Goal: Task Accomplishment & Management: Use online tool/utility

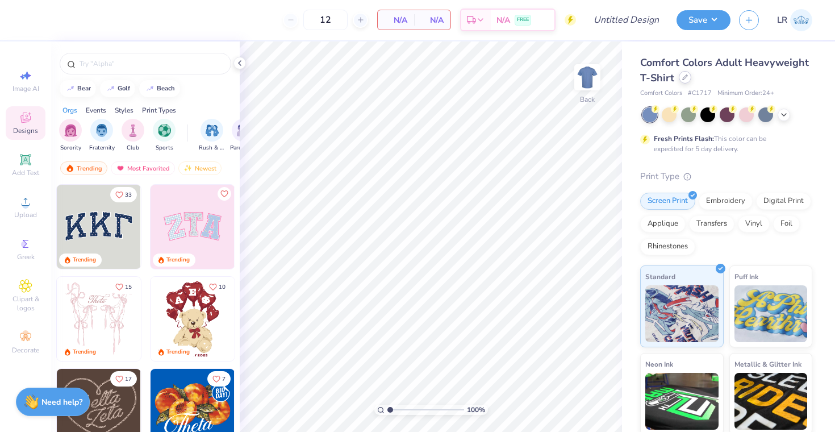
click at [682, 81] on div at bounding box center [685, 77] width 12 height 12
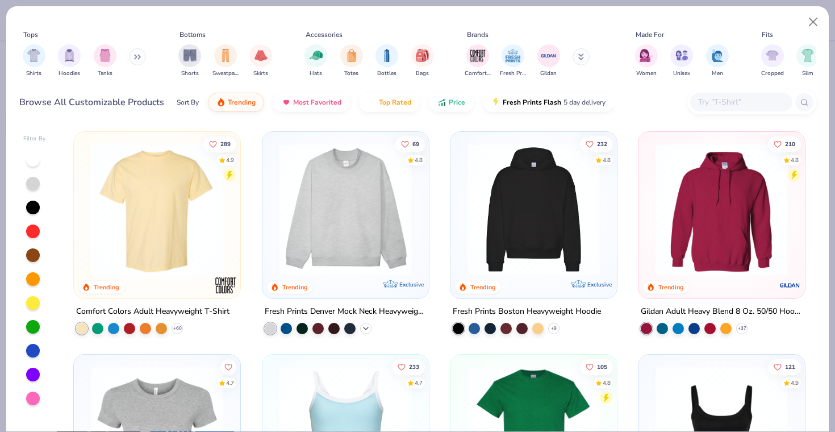
click at [369, 328] on icon at bounding box center [365, 328] width 9 height 9
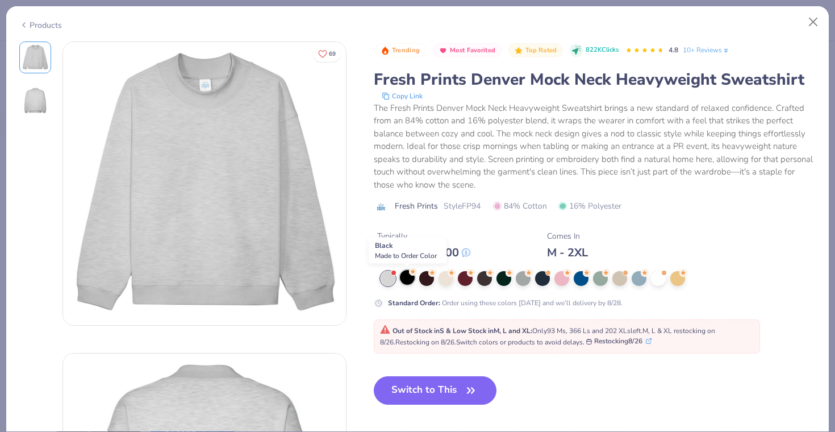
click at [409, 274] on icon at bounding box center [413, 272] width 8 height 8
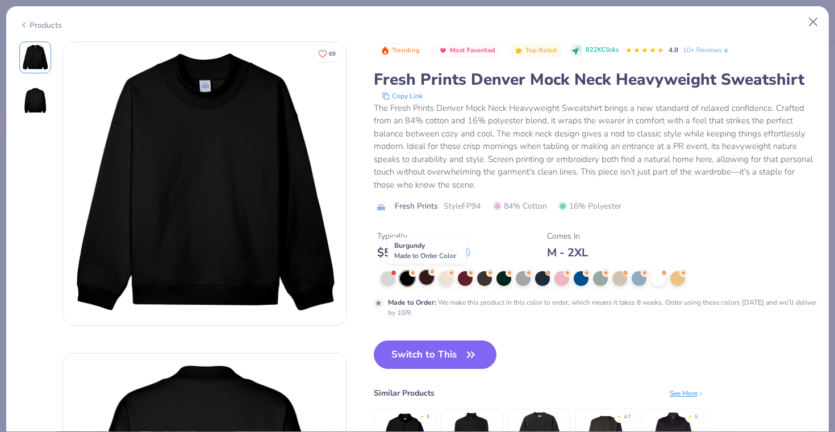
click at [430, 281] on div at bounding box center [426, 277] width 15 height 15
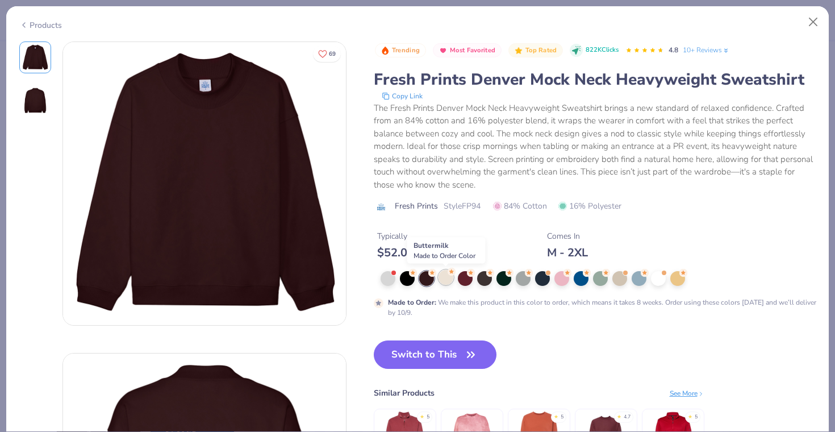
click at [448, 283] on div at bounding box center [445, 277] width 15 height 15
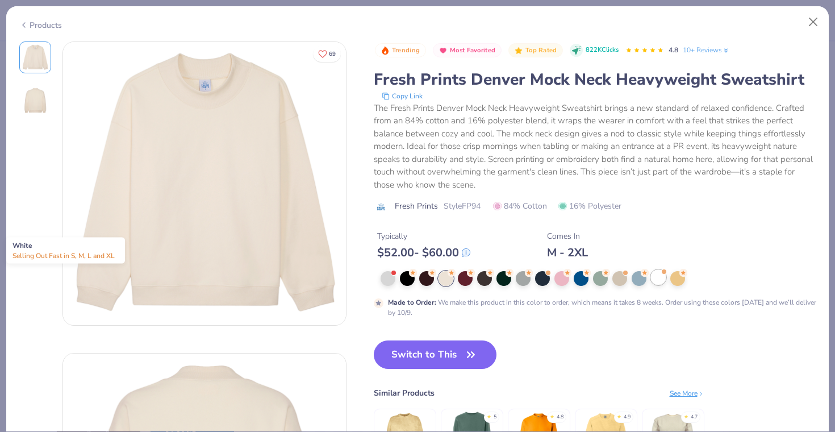
click at [660, 277] on div at bounding box center [658, 277] width 15 height 15
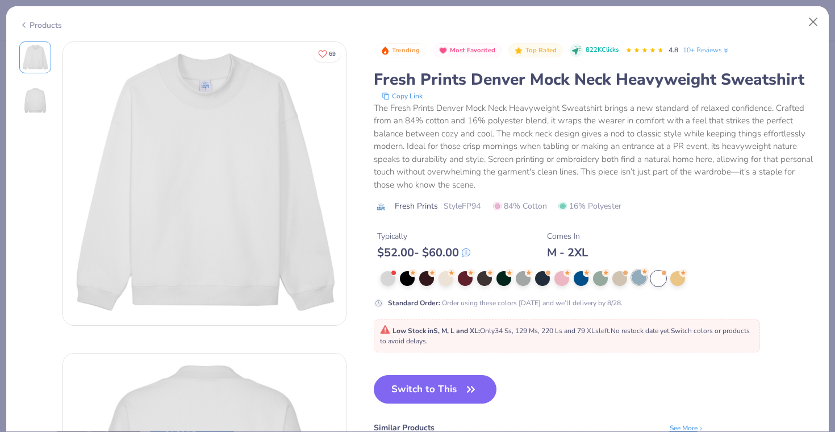
click at [638, 281] on div at bounding box center [639, 277] width 15 height 15
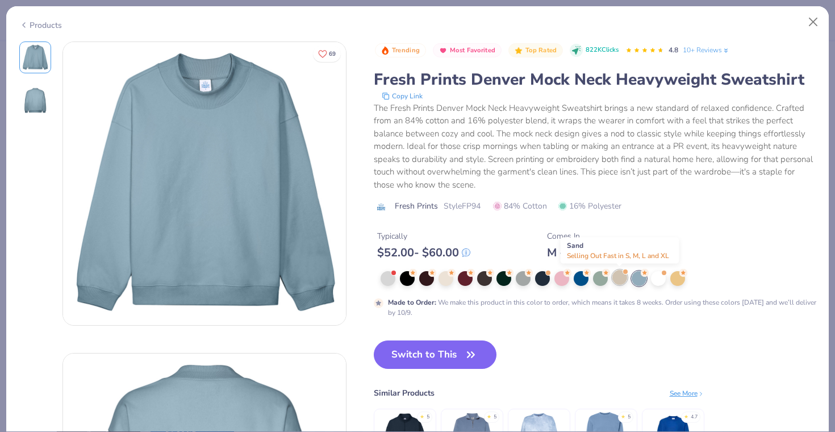
click at [621, 278] on div at bounding box center [619, 277] width 15 height 15
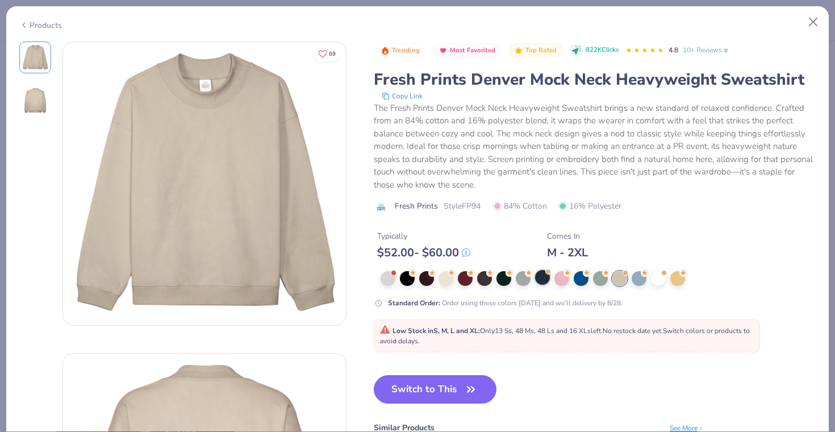
click at [544, 279] on div at bounding box center [542, 277] width 15 height 15
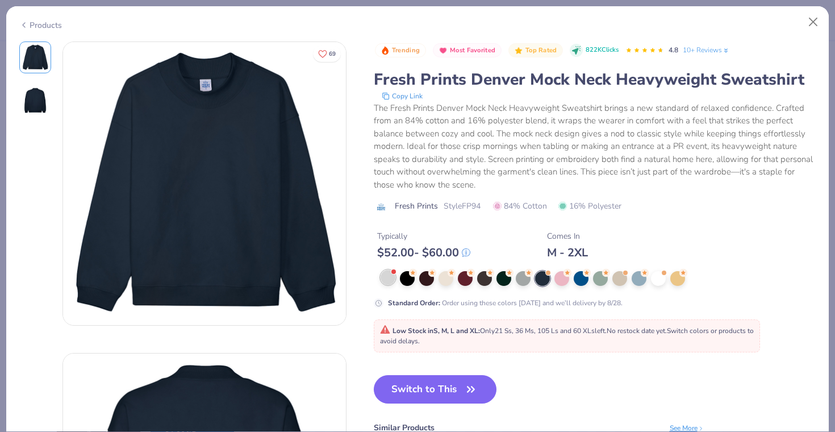
click at [391, 274] on div at bounding box center [388, 277] width 15 height 15
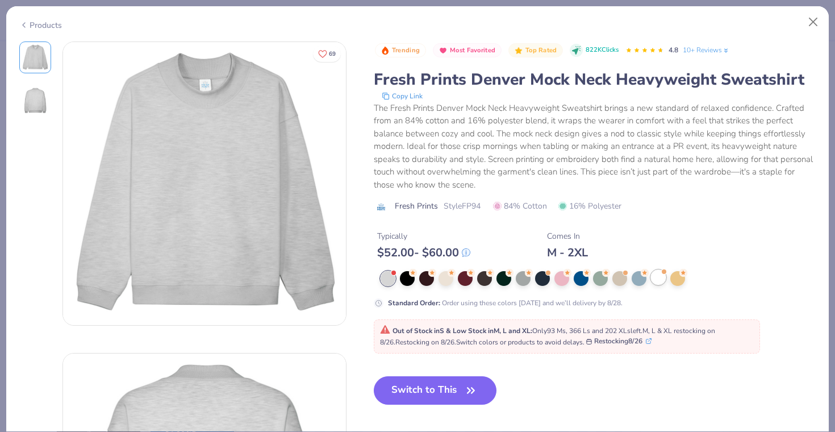
click at [661, 281] on div at bounding box center [658, 277] width 15 height 15
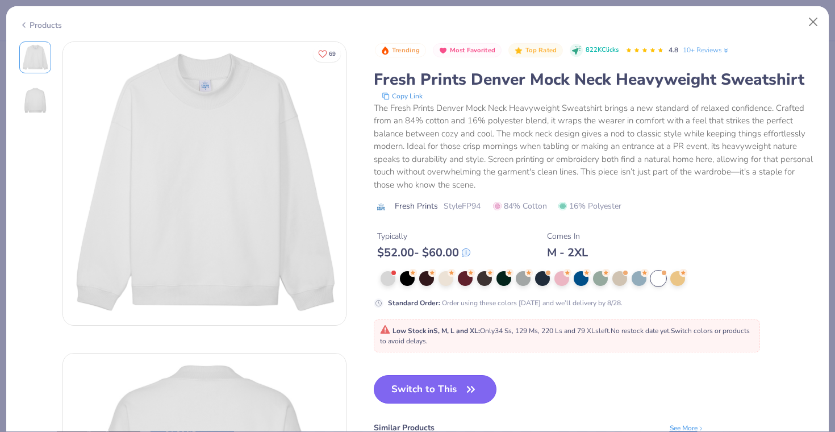
click at [410, 390] on button "Switch to This" at bounding box center [435, 389] width 123 height 28
type input "50"
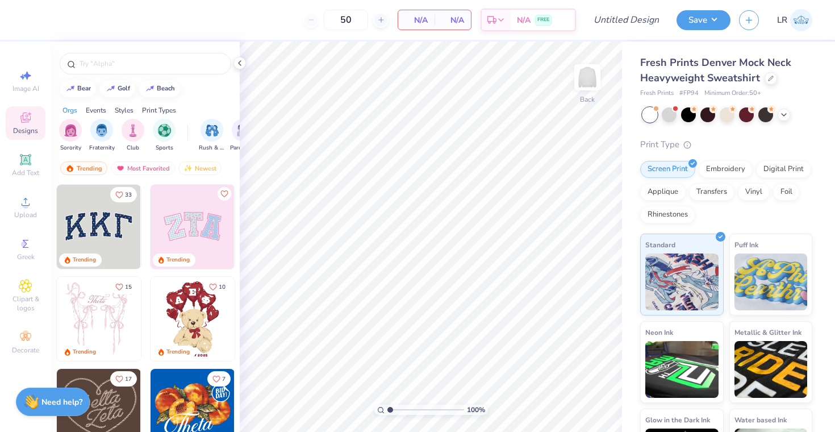
click at [110, 222] on img at bounding box center [99, 227] width 84 height 84
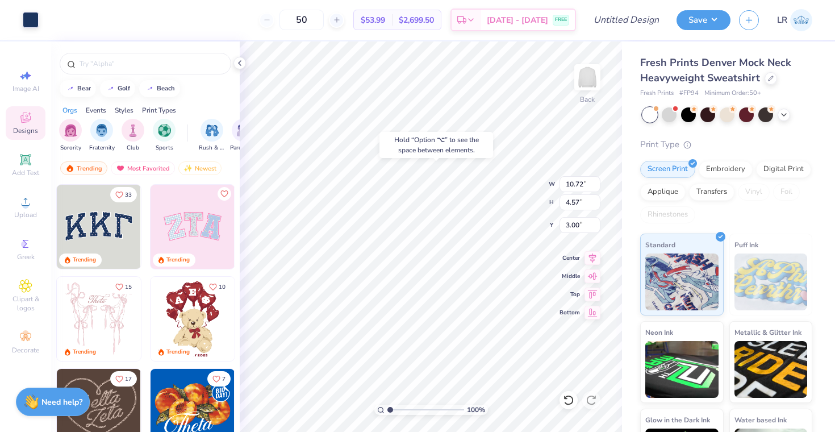
type input "3.00"
type input "10.91"
type input "4.79"
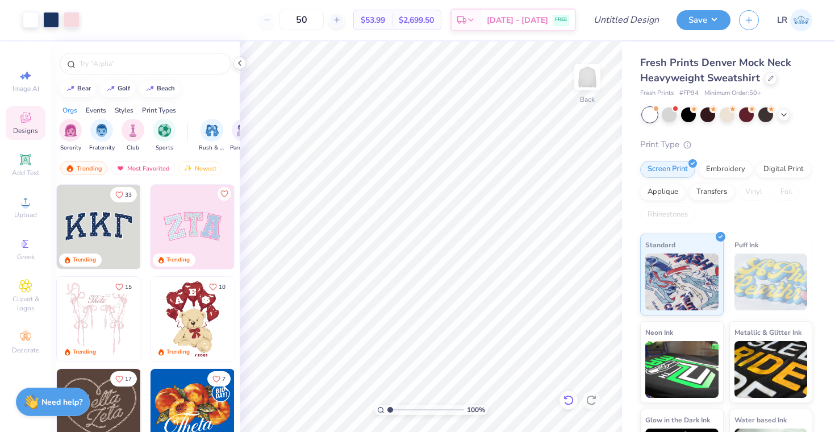
click at [565, 397] on icon at bounding box center [566, 397] width 2 height 2
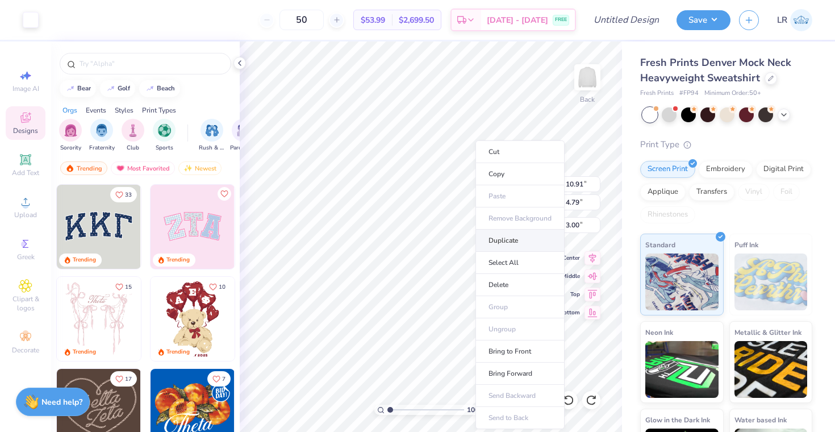
type input "10.72"
type input "4.57"
type input "3.09"
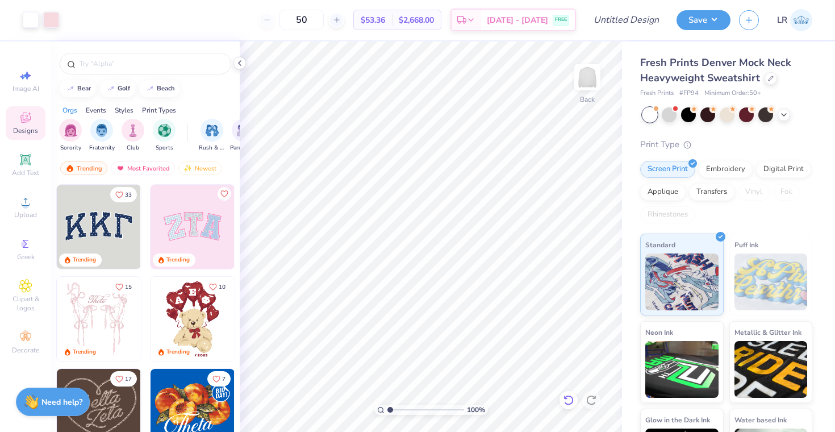
click at [569, 400] on icon at bounding box center [568, 399] width 11 height 11
click at [32, 87] on span "Image AI" at bounding box center [25, 88] width 27 height 9
select select "4"
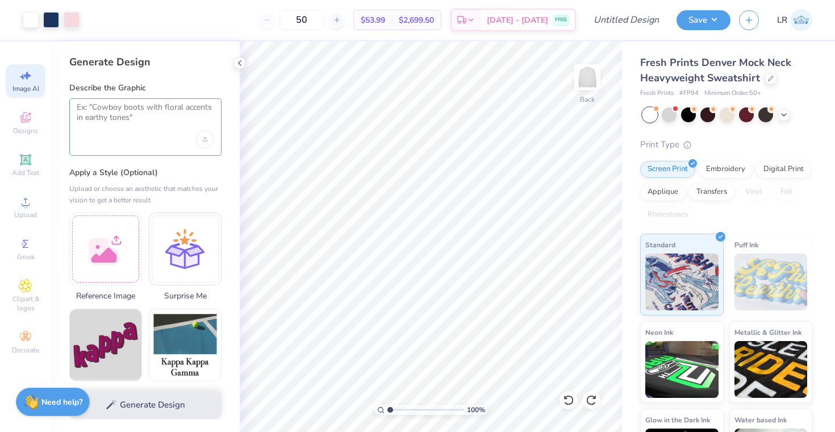
click at [166, 114] on textarea at bounding box center [145, 116] width 137 height 28
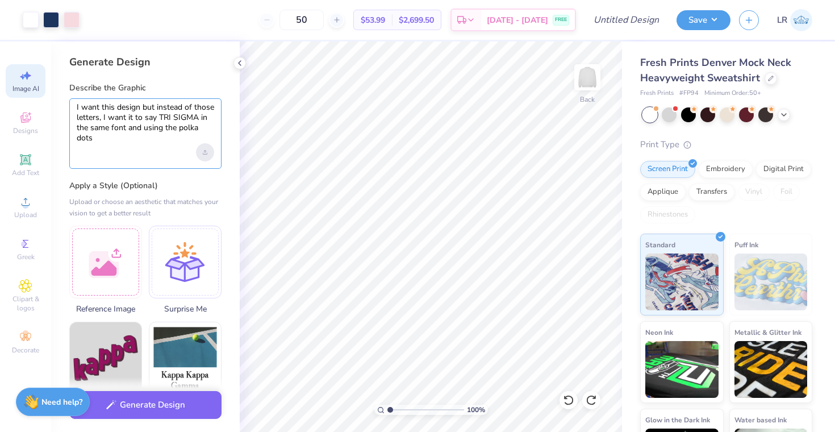
type textarea "I want this design but instead of those letters, I want it to say TRI SIGMA in …"
click at [204, 154] on div "Upload image" at bounding box center [205, 152] width 18 height 18
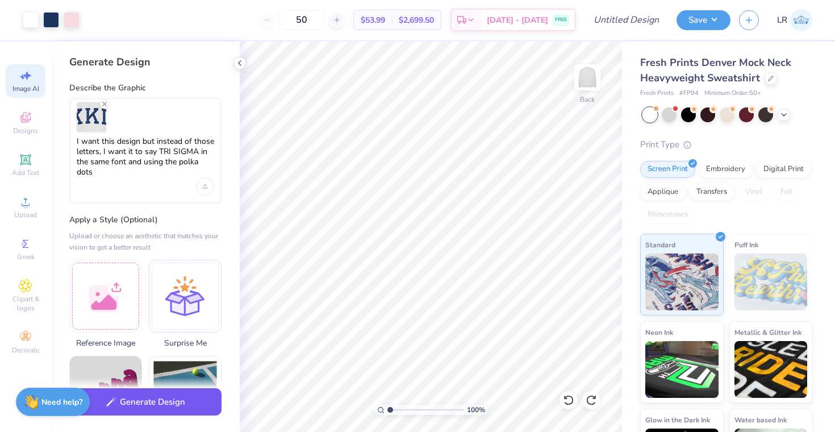
click at [140, 411] on button "Generate Design" at bounding box center [145, 402] width 152 height 28
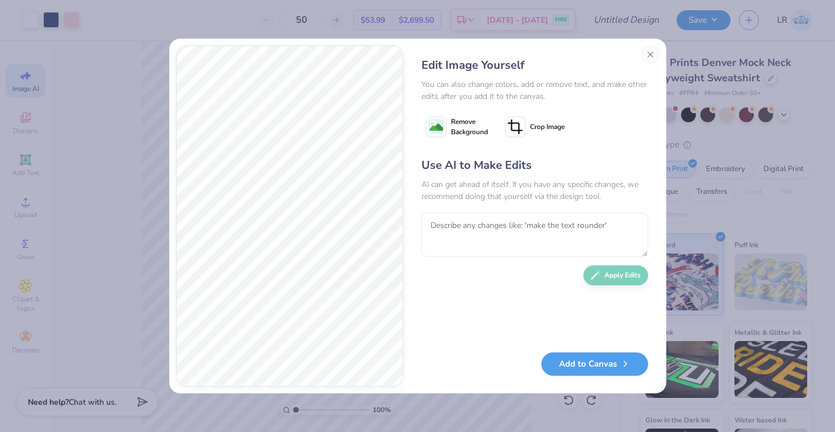
click at [464, 131] on span "Remove Background" at bounding box center [469, 126] width 37 height 20
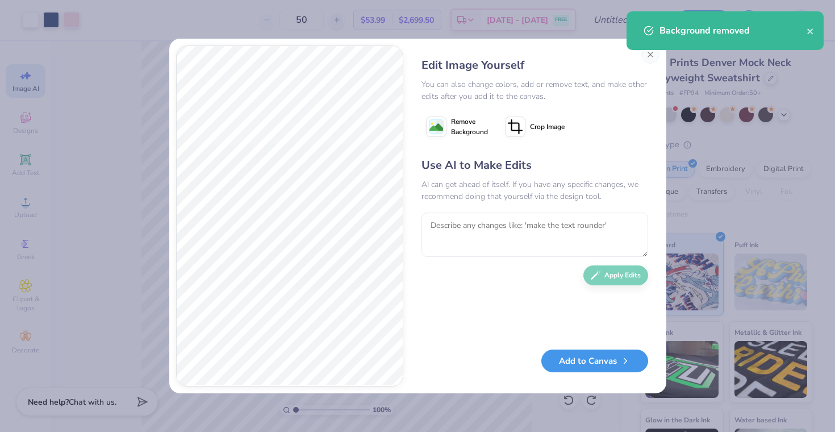
click at [580, 358] on button "Add to Canvas" at bounding box center [594, 360] width 107 height 23
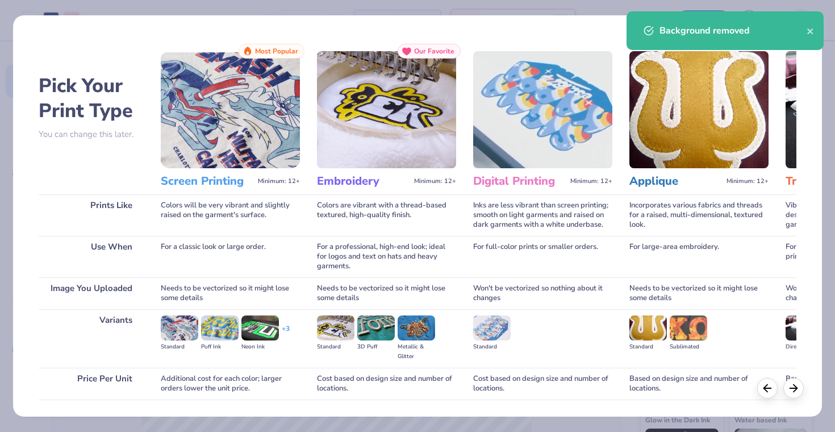
scroll to position [78, 0]
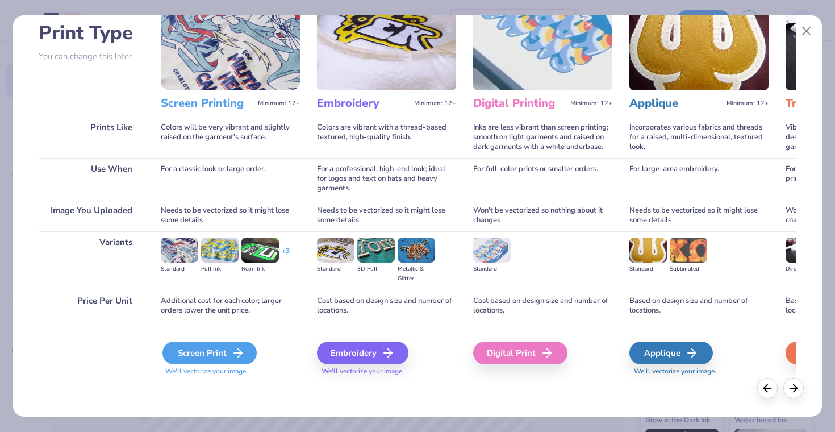
click at [232, 359] on icon at bounding box center [238, 353] width 14 height 14
click at [225, 354] on div "Screen Print" at bounding box center [209, 352] width 94 height 23
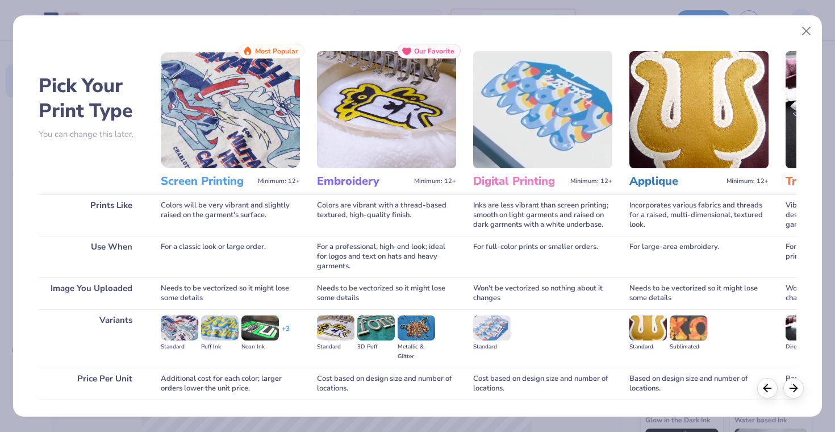
scroll to position [78, 0]
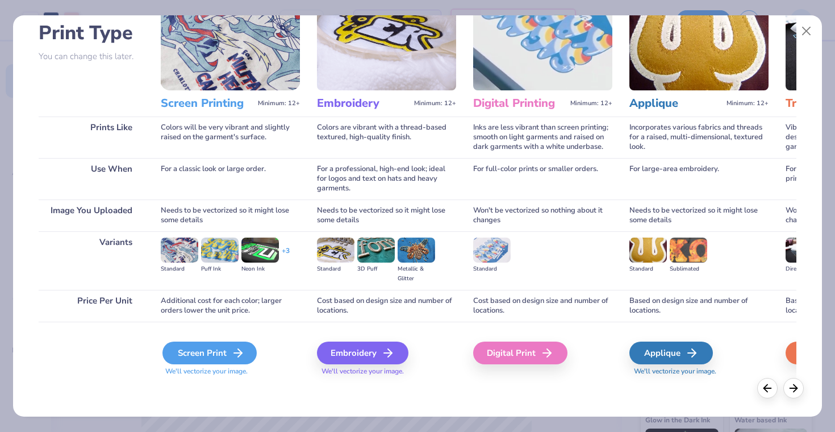
click at [214, 352] on div "Screen Print" at bounding box center [209, 352] width 94 height 23
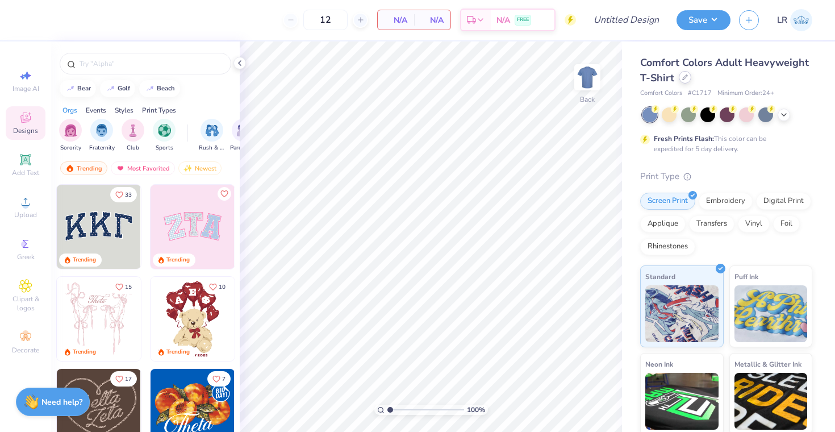
click at [680, 81] on div at bounding box center [685, 77] width 12 height 12
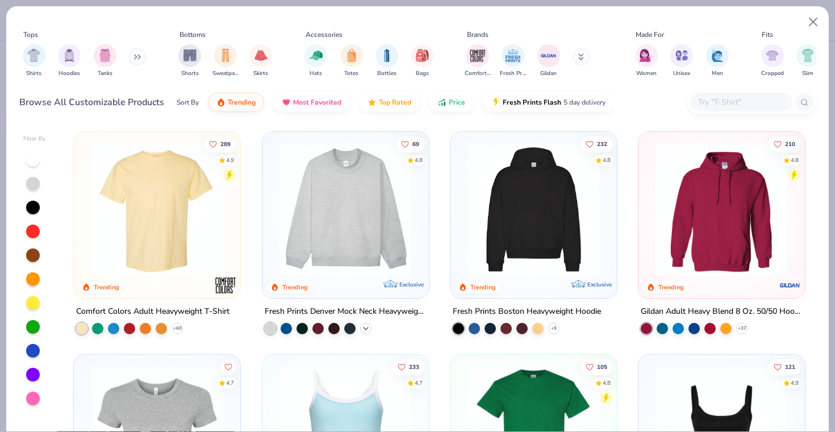
click at [365, 328] on polyline at bounding box center [366, 328] width 5 height 2
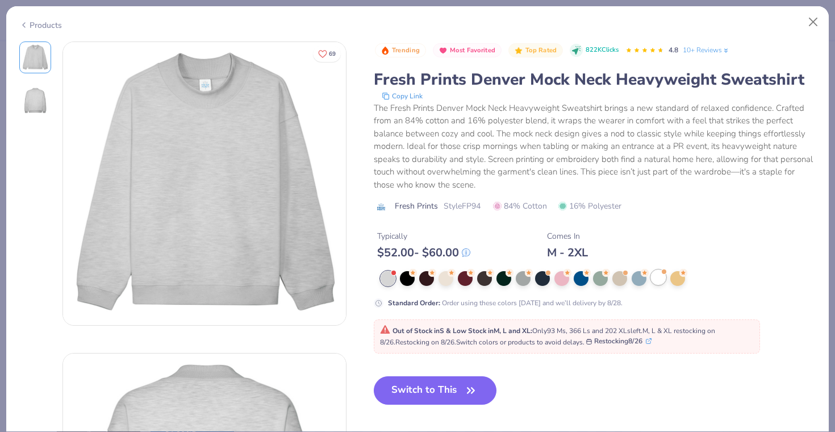
click at [660, 277] on div at bounding box center [658, 277] width 15 height 15
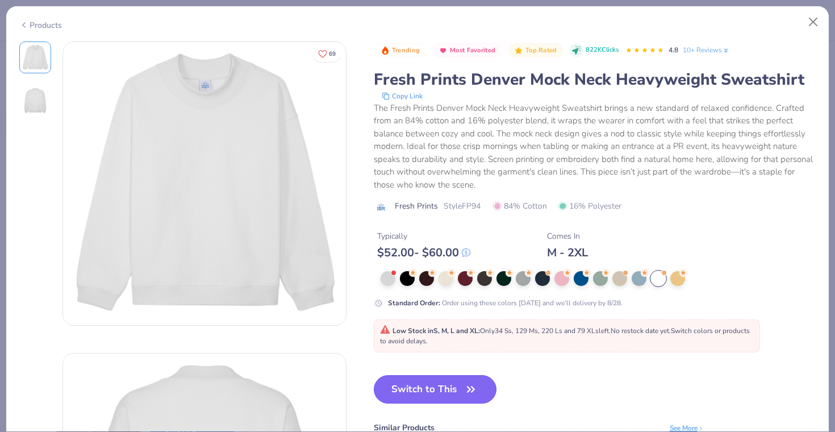
click at [454, 384] on button "Switch to This" at bounding box center [435, 389] width 123 height 28
type input "50"
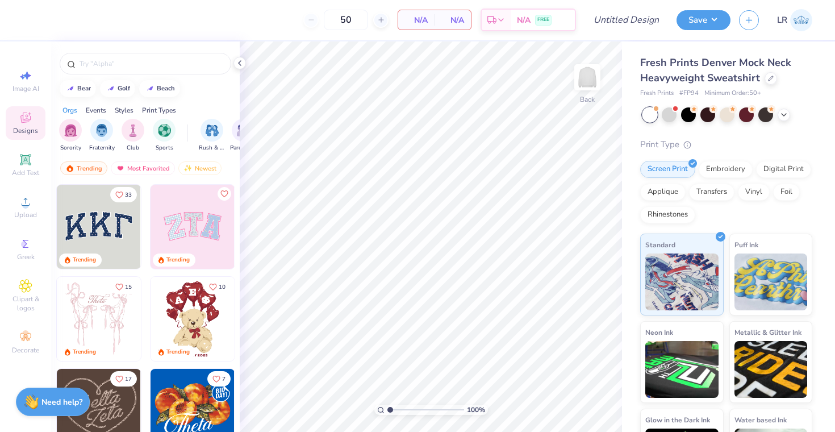
click at [93, 223] on img at bounding box center [99, 227] width 84 height 84
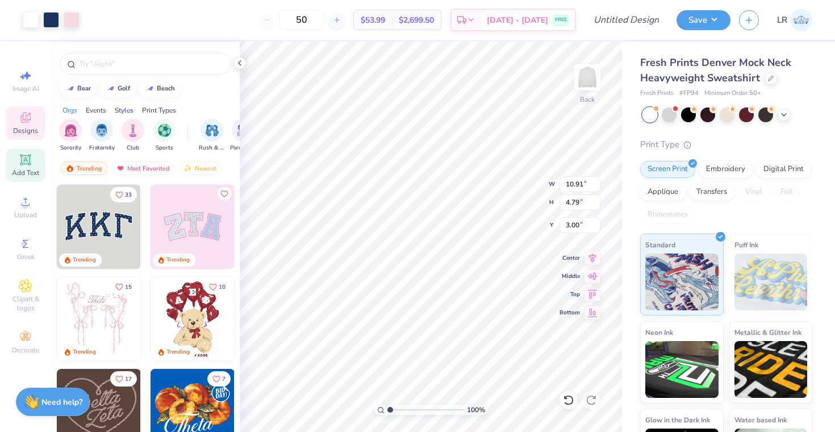
click at [31, 167] on div "Add Text" at bounding box center [26, 165] width 40 height 34
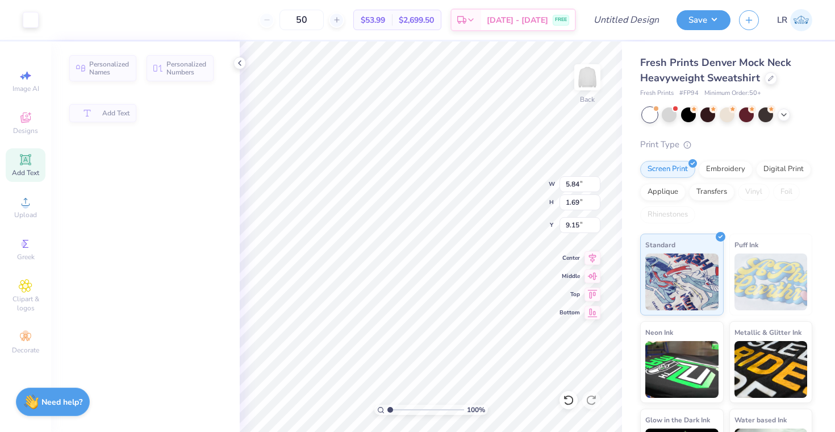
type input "5.84"
type input "1.69"
type input "9.15"
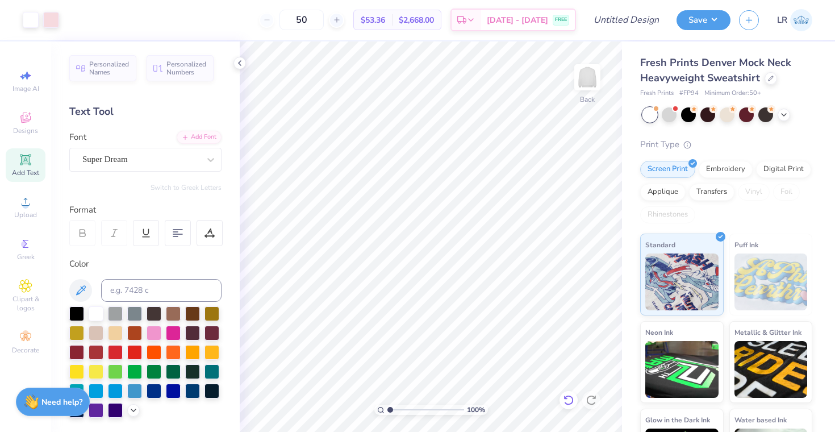
click at [569, 406] on div at bounding box center [568, 400] width 18 height 18
click at [30, 120] on icon at bounding box center [25, 117] width 10 height 10
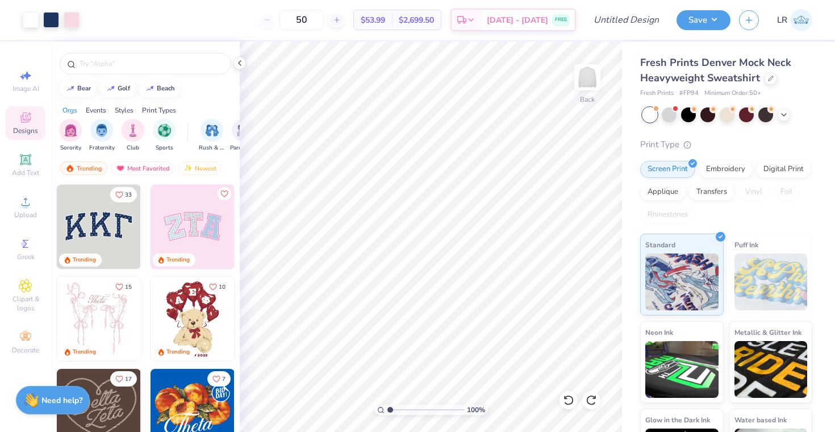
click at [47, 391] on div "Need help? Chat with us." at bounding box center [53, 400] width 74 height 28
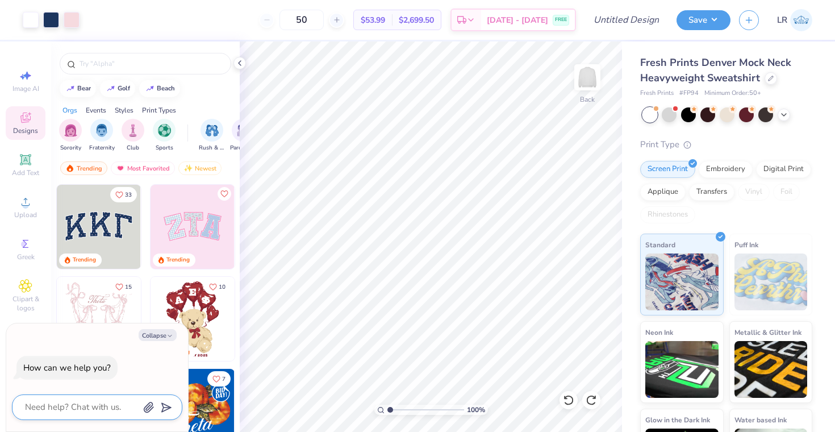
click at [105, 403] on textarea at bounding box center [81, 406] width 115 height 15
type textarea "c"
type textarea "x"
type textarea "ca"
type textarea "x"
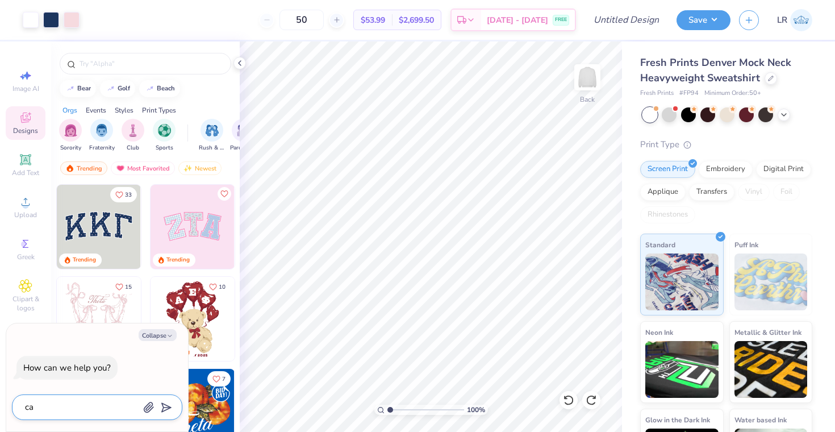
type textarea "can"
type textarea "x"
type textarea "can"
type textarea "x"
type textarea "can w"
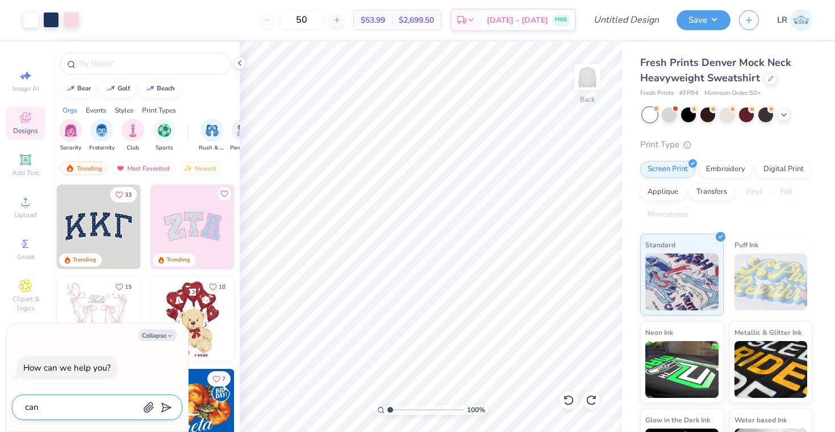
type textarea "x"
type textarea "can we"
type textarea "x"
type textarea "can we"
type textarea "x"
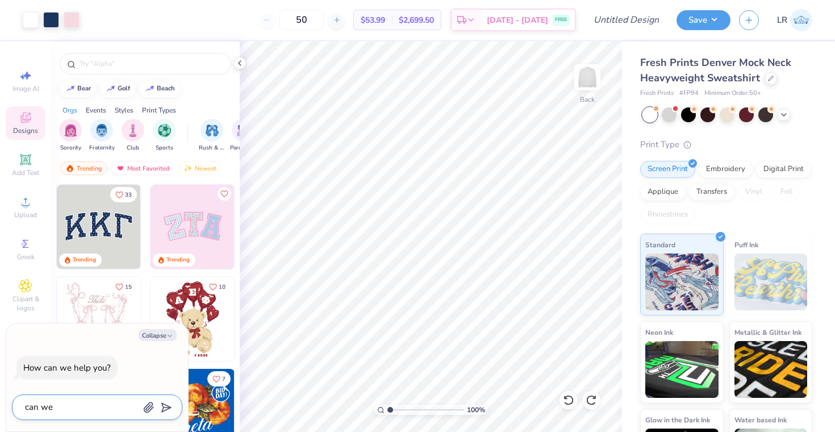
type textarea "can we c"
type textarea "x"
type textarea "can we ch"
type textarea "x"
type textarea "can we chn"
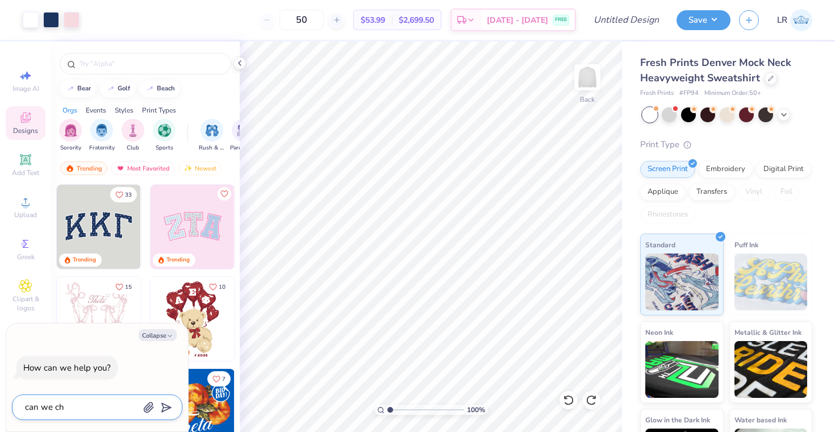
type textarea "x"
type textarea "can we ch"
type textarea "x"
type textarea "can we cha"
type textarea "x"
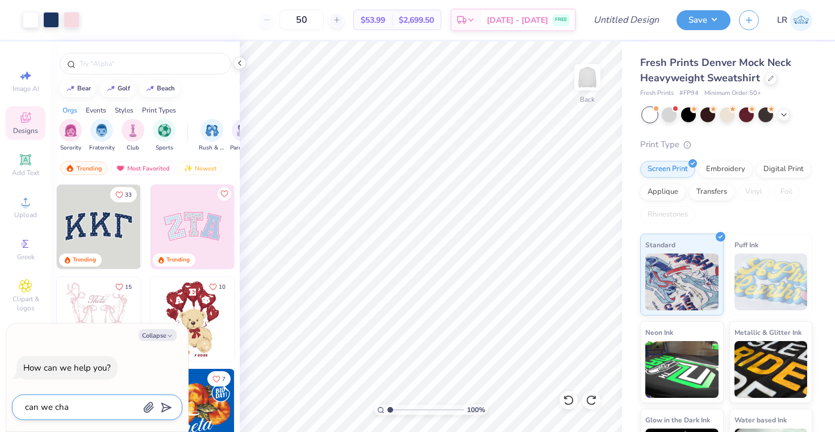
type textarea "can we chan"
type textarea "x"
type textarea "can we chang"
type textarea "x"
type textarea "can we change"
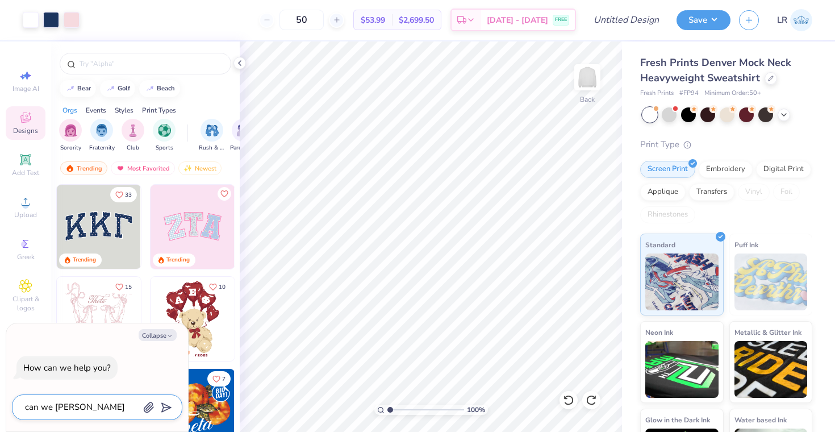
type textarea "x"
type textarea "can we change"
type textarea "x"
type textarea "can we change t"
type textarea "x"
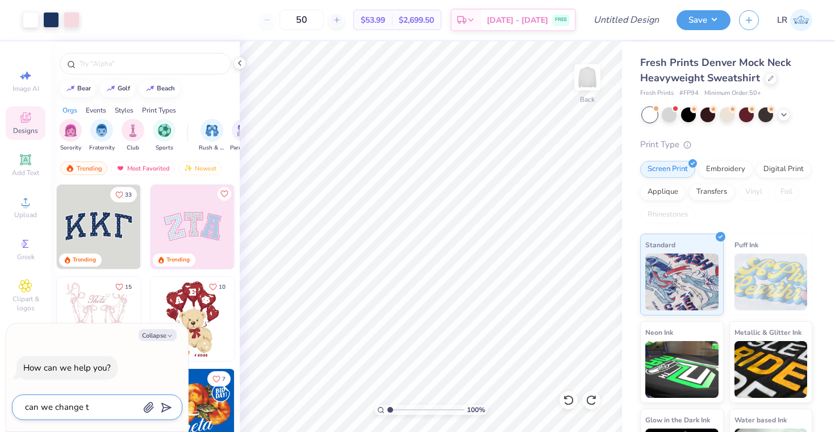
type textarea "can we change th"
type textarea "x"
type textarea "can we change thi"
type textarea "x"
type textarea "can we change this"
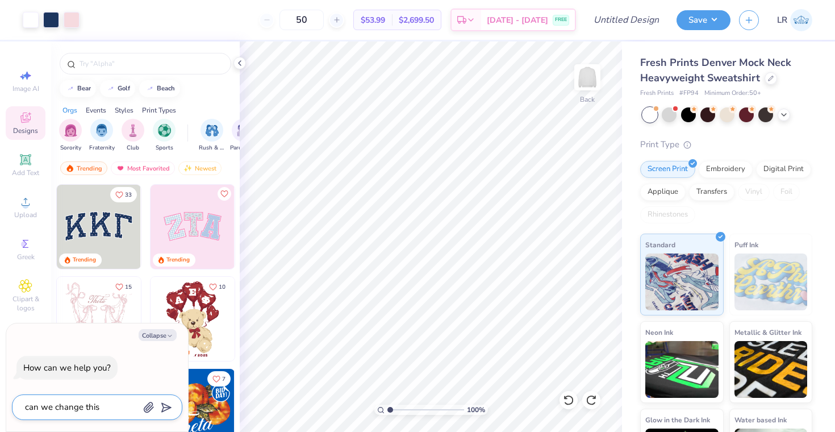
type textarea "x"
type textarea "can we change this"
type textarea "x"
type textarea "can we change this t"
type textarea "x"
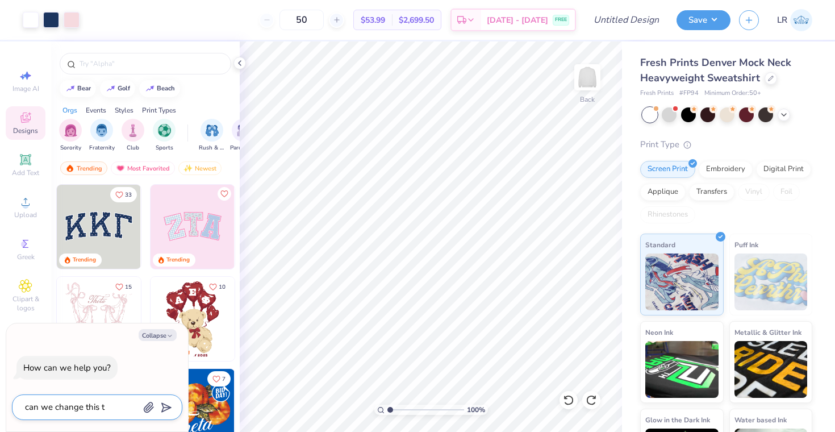
type textarea "can we change this to"
type textarea "x"
type textarea "can we change this to"
type textarea "x"
type textarea "can we change this to s"
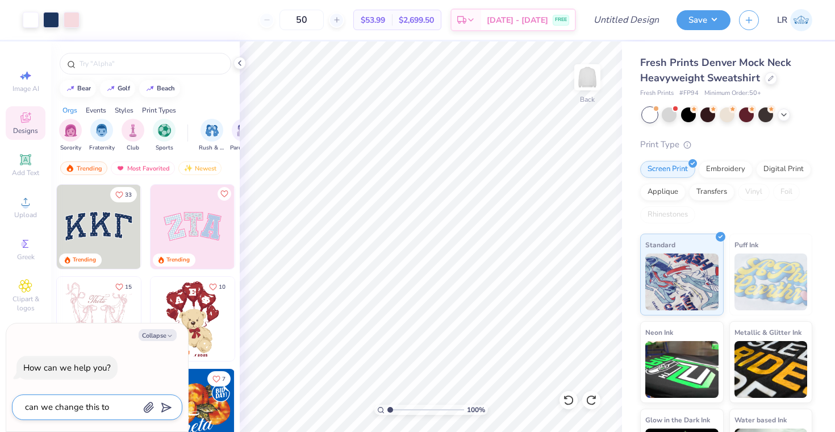
type textarea "x"
type textarea "can we change this to sa"
type textarea "x"
type textarea "can we change this to say"
type textarea "x"
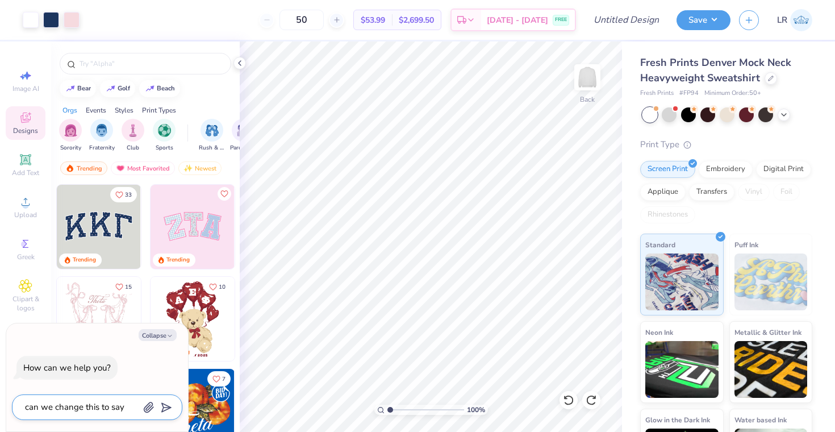
type textarea "can we change this to say"
type textarea "x"
type textarea "can we change this to say T"
type textarea "x"
type textarea "can we change this to say TR"
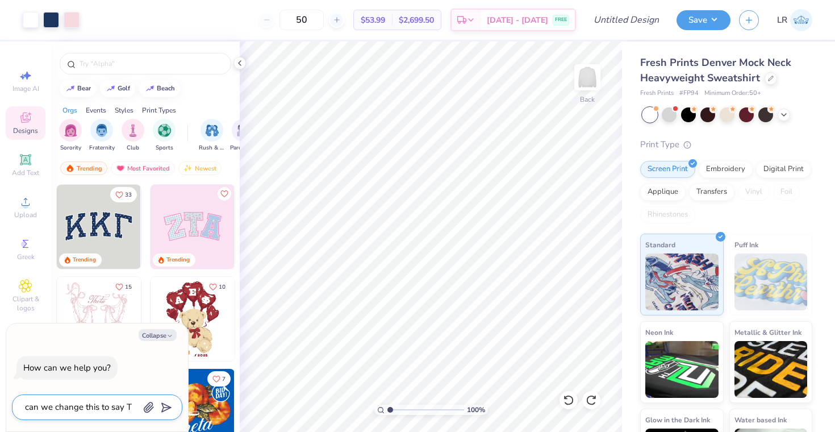
type textarea "x"
type textarea "can we change this to say TRI"
type textarea "x"
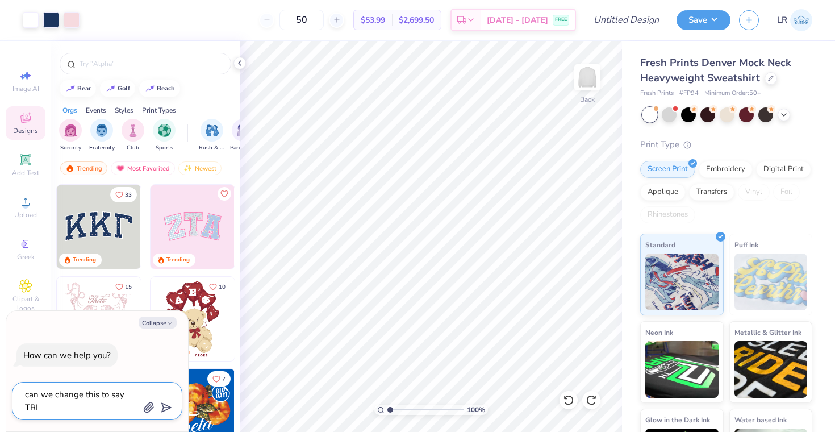
type textarea "can we change this to say TRI"
type textarea "x"
type textarea "can we change this to say TRI S"
type textarea "x"
type textarea "can we change this to say TRI SI"
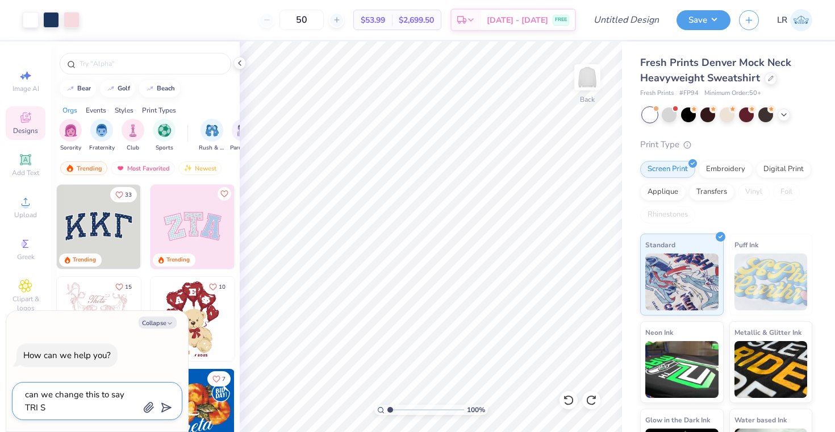
type textarea "x"
type textarea "can we change this to say TRI SIG"
type textarea "x"
type textarea "can we change this to say TRI SIGM"
type textarea "x"
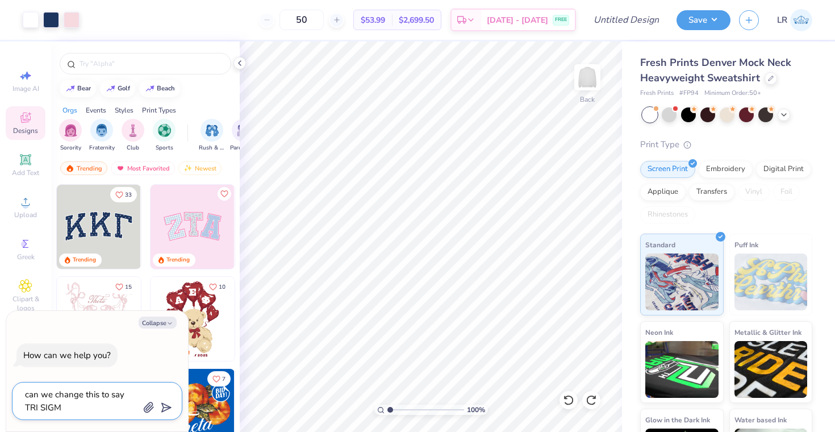
type textarea "can we change this to say TRI SIGMA"
type textarea "x"
type textarea "can we change this to say TRI SIGMA"
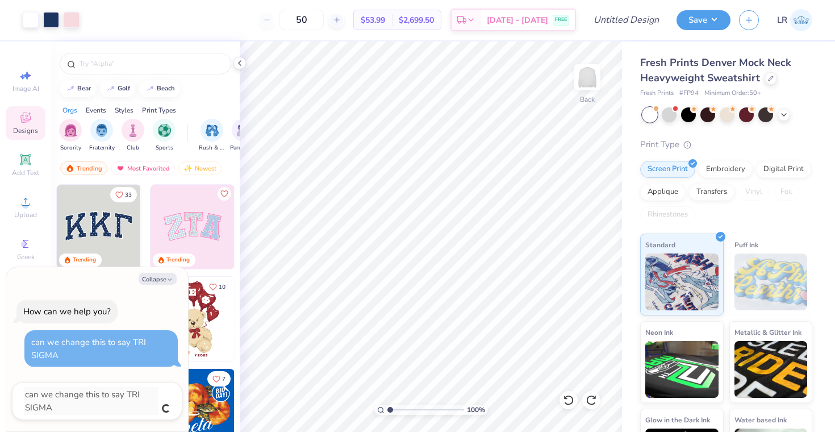
type textarea "x"
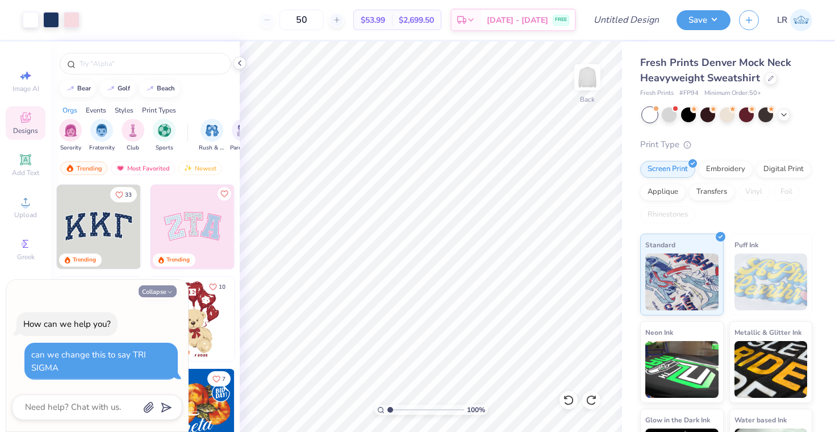
click at [169, 293] on icon "button" at bounding box center [169, 292] width 7 height 7
type textarea "x"
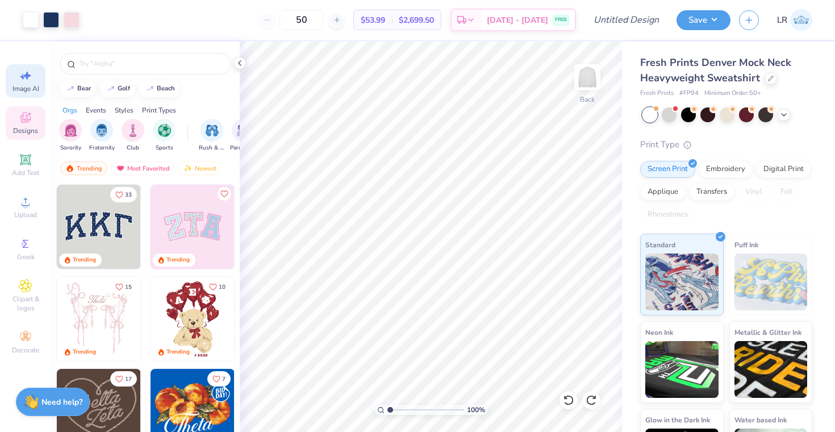
click at [25, 77] on icon at bounding box center [26, 76] width 14 height 14
select select "4"
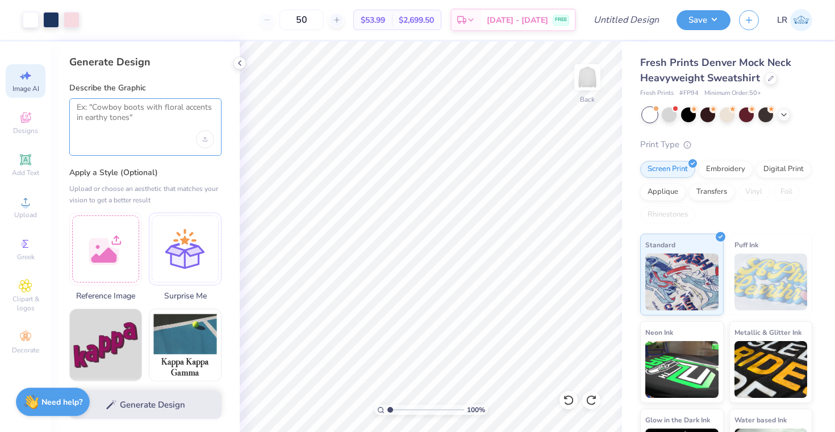
click at [161, 112] on textarea at bounding box center [145, 116] width 137 height 28
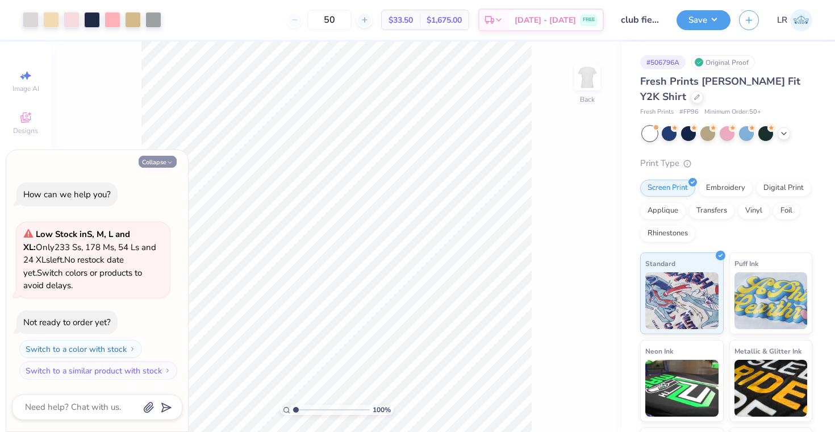
click at [162, 162] on button "Collapse" at bounding box center [158, 162] width 38 height 12
type textarea "x"
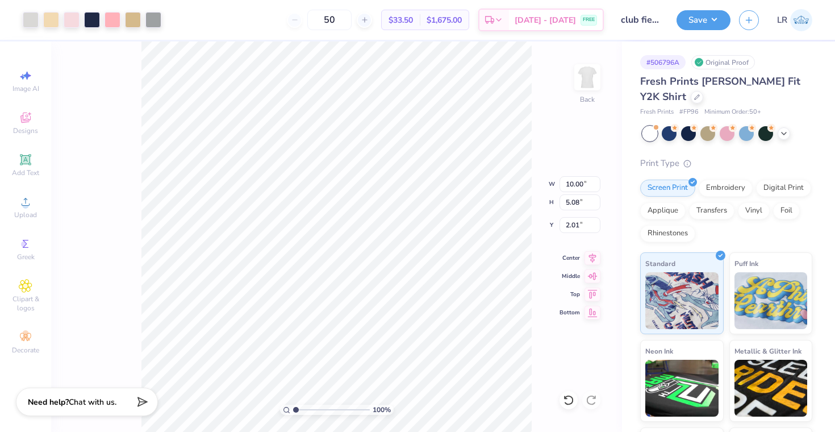
type input "2.02"
type input "2.74"
type input "3.10"
type input "3.99"
click at [566, 395] on icon at bounding box center [568, 399] width 11 height 11
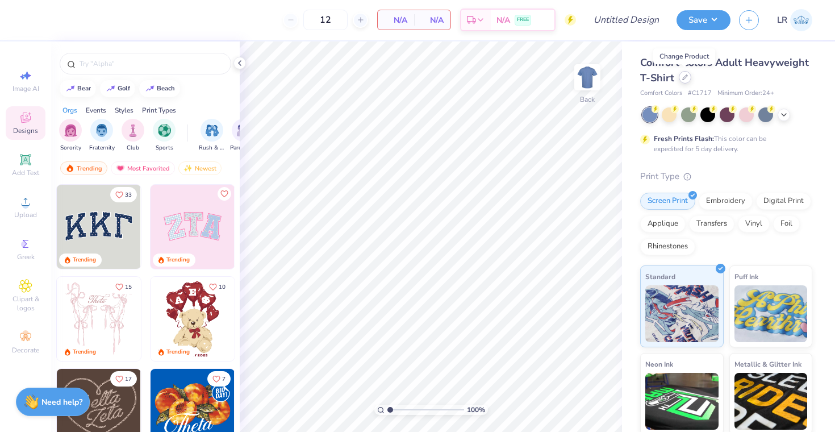
click at [683, 78] on icon at bounding box center [685, 77] width 6 height 6
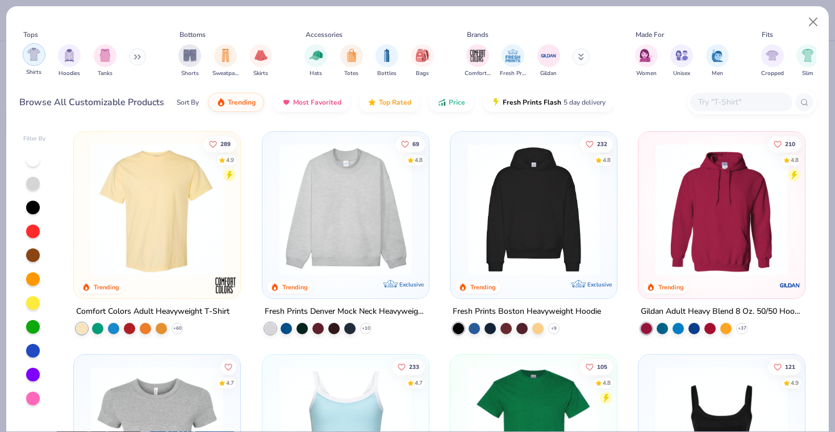
click at [24, 59] on div "filter for Shirts" at bounding box center [34, 54] width 23 height 23
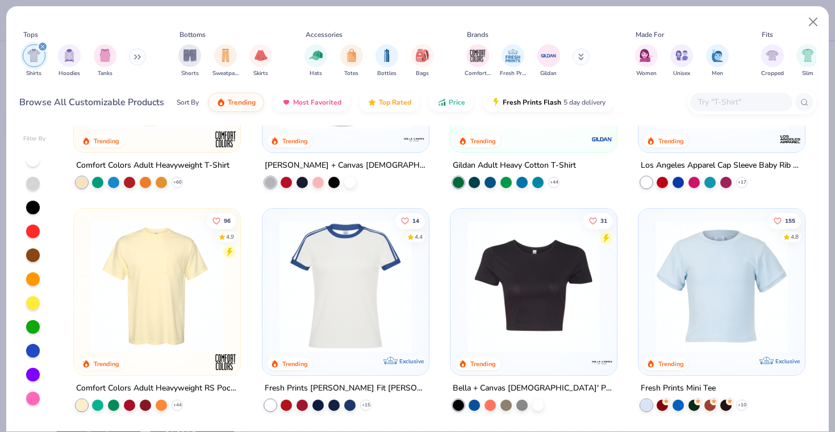
scroll to position [188, 0]
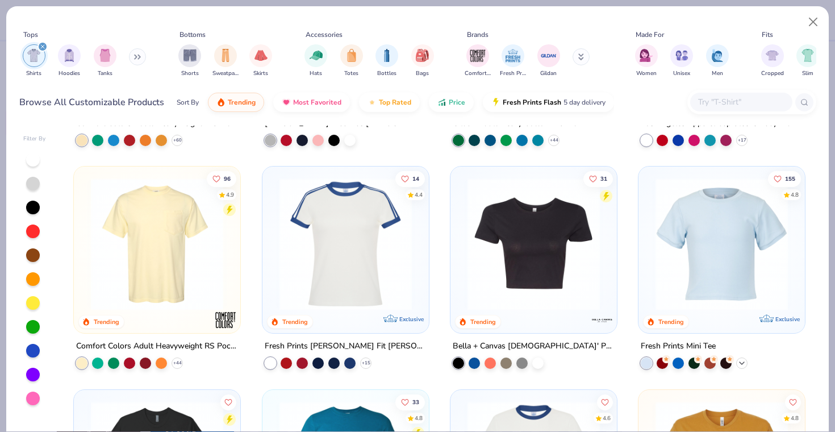
click at [745, 361] on icon at bounding box center [741, 362] width 9 height 9
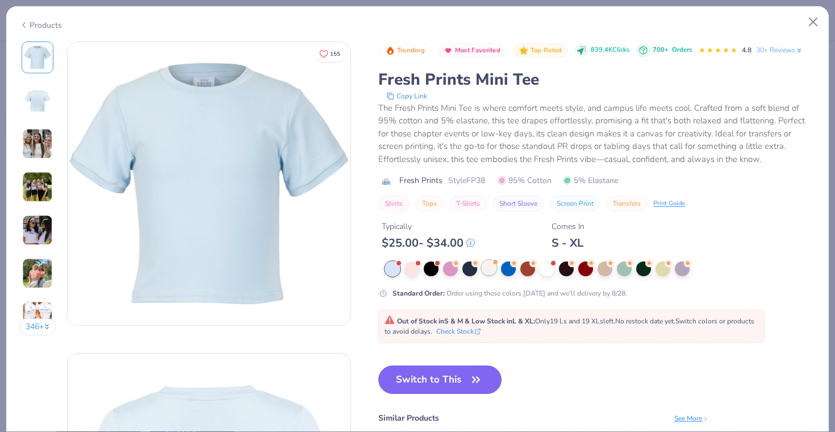
click at [495, 265] on div at bounding box center [489, 267] width 15 height 15
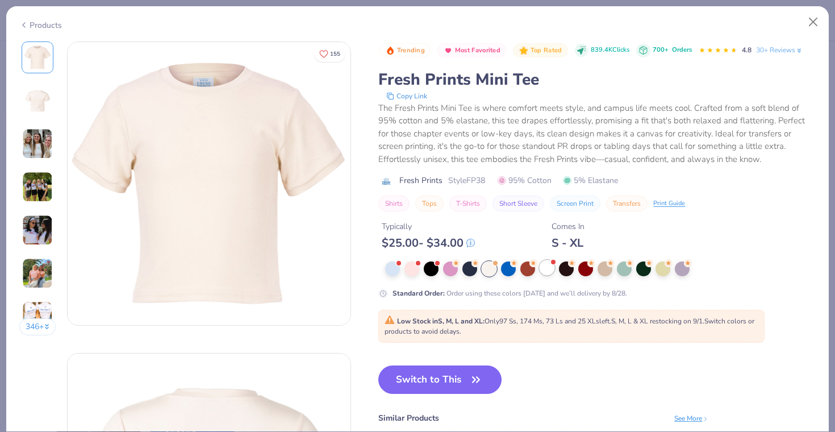
click at [546, 267] on div at bounding box center [547, 267] width 15 height 15
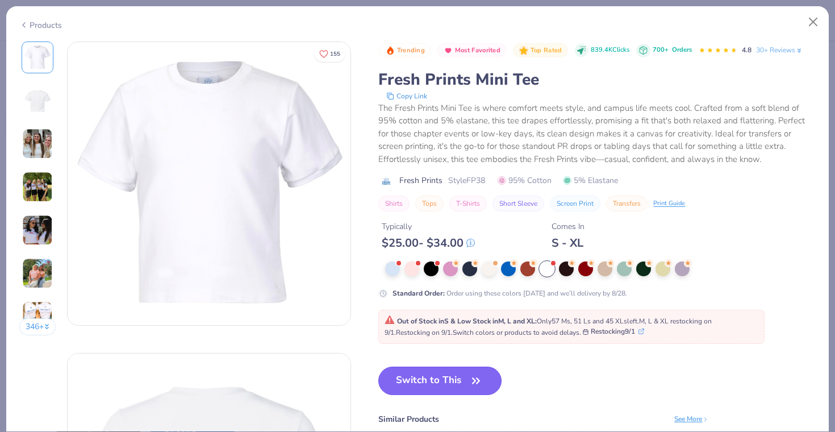
click at [442, 379] on button "Switch to This" at bounding box center [439, 380] width 123 height 28
type input "50"
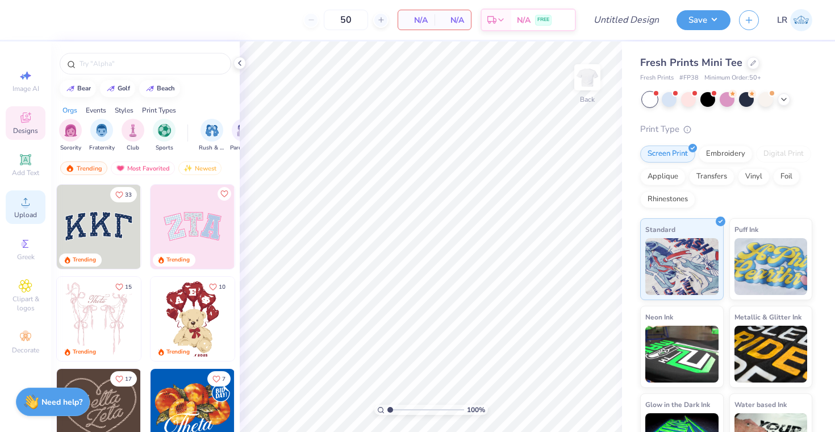
click at [27, 200] on icon at bounding box center [26, 202] width 14 height 14
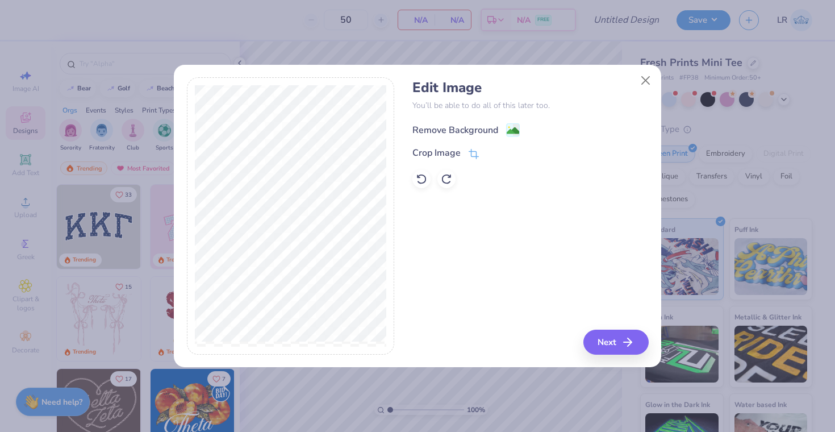
click at [490, 126] on div "Remove Background" at bounding box center [455, 130] width 86 height 14
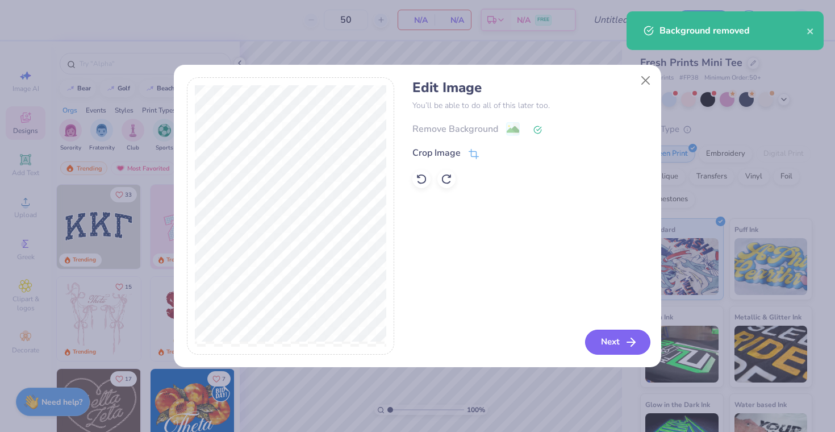
click at [613, 333] on button "Next" at bounding box center [617, 341] width 65 height 25
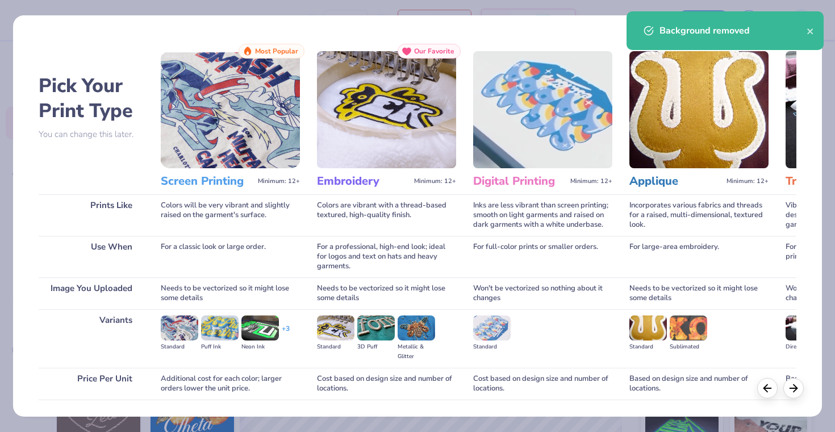
scroll to position [78, 0]
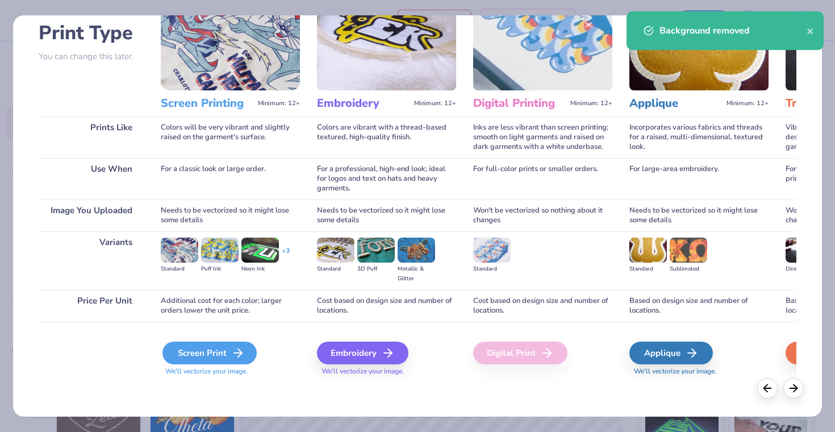
click at [226, 354] on div "Screen Print" at bounding box center [209, 352] width 94 height 23
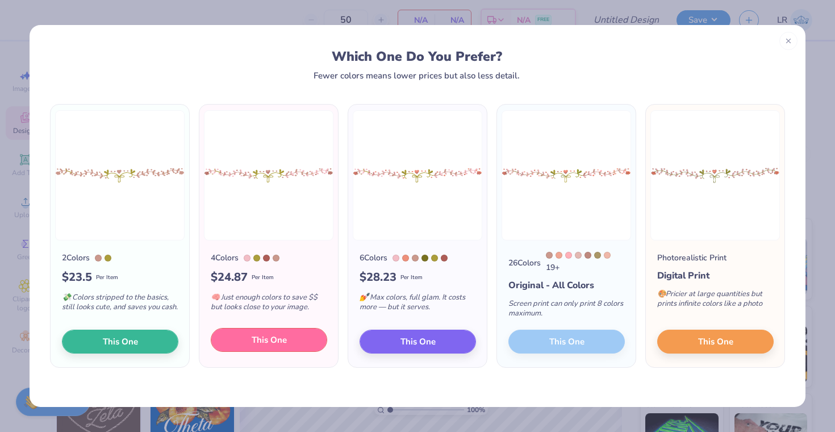
click at [271, 345] on span "This One" at bounding box center [269, 339] width 35 height 13
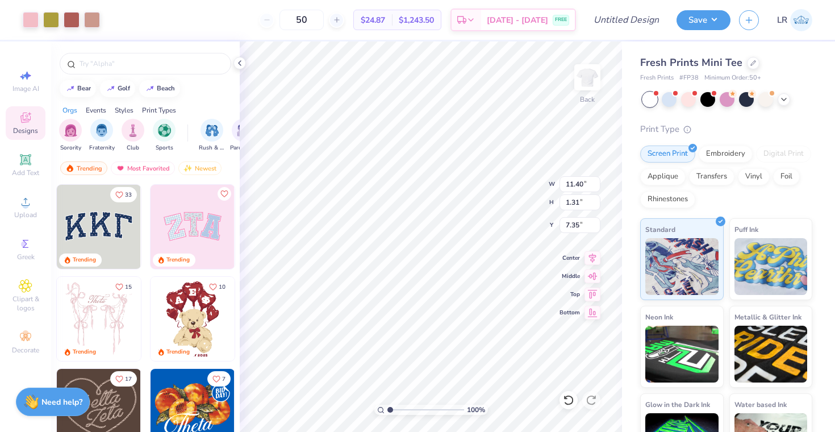
type input "1.29"
type input "9.46"
type input "1.09"
type input "1.91"
click at [27, 166] on div "Add Text" at bounding box center [26, 165] width 40 height 34
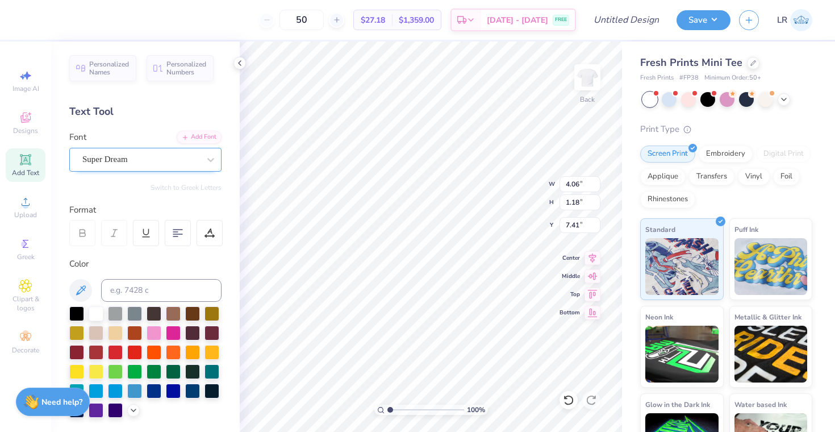
click at [161, 160] on div "Super Dream" at bounding box center [140, 160] width 119 height 18
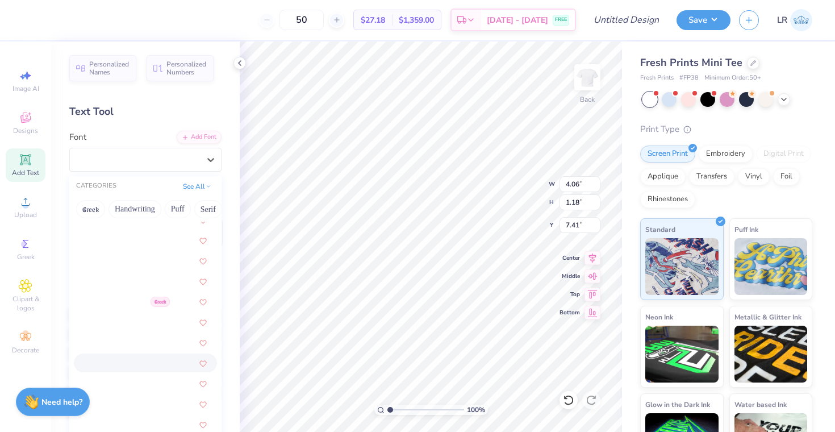
scroll to position [947, 0]
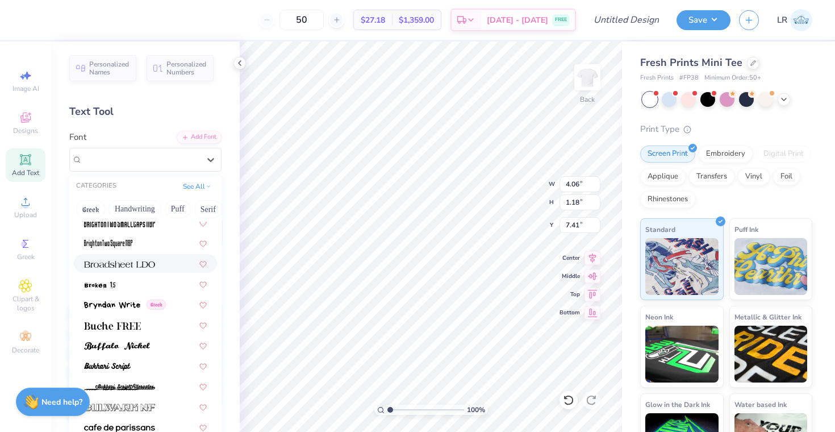
click at [131, 266] on img at bounding box center [119, 264] width 71 height 8
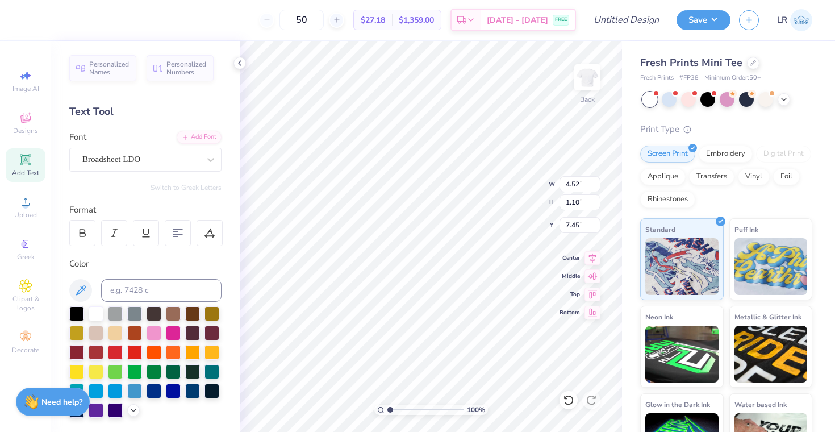
type input "4.52"
type input "1.10"
type input "7.45"
click at [80, 291] on icon at bounding box center [81, 290] width 14 height 14
type textarea "T"
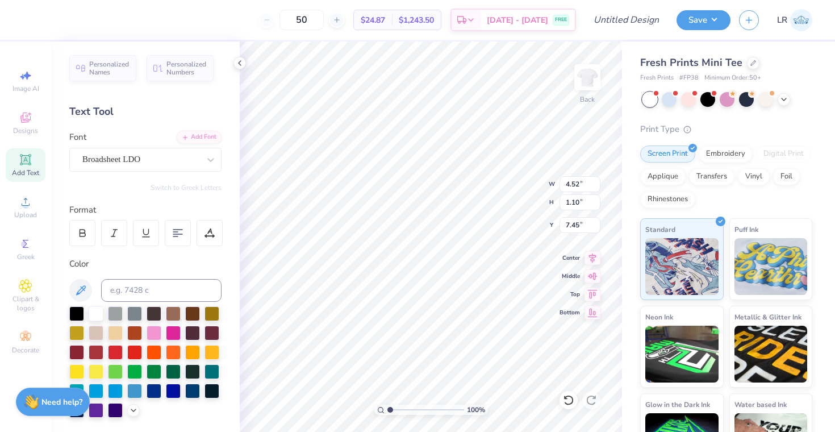
scroll to position [0, 3]
type textarea "Club Field Hockey"
type input "6.86"
type input "0.74"
type input "3.22"
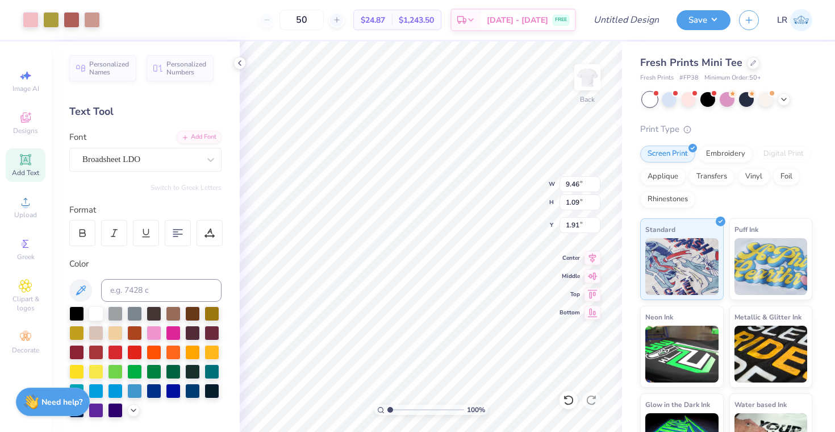
type input "3.96"
type input "6.86"
type input "0.74"
type input "3.00"
type input "3.74"
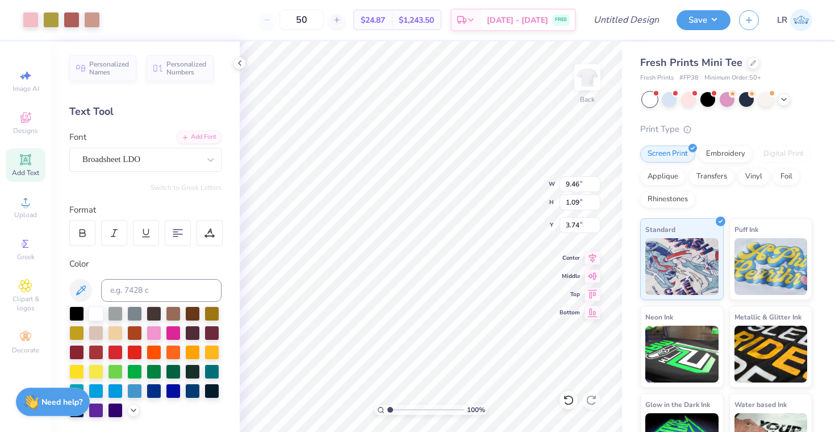
type input "7.86"
type input "0.90"
type input "3.93"
type input "2.10"
click at [143, 164] on div "Broadsheet LDO" at bounding box center [140, 160] width 119 height 18
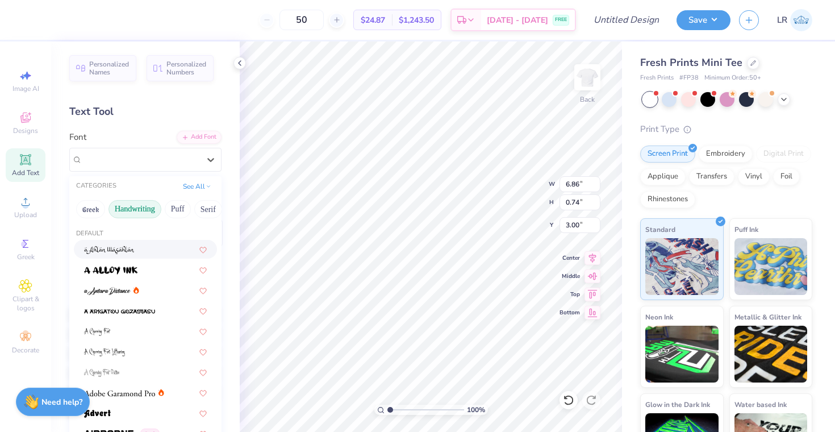
click at [144, 209] on button "Handwriting" at bounding box center [134, 209] width 53 height 18
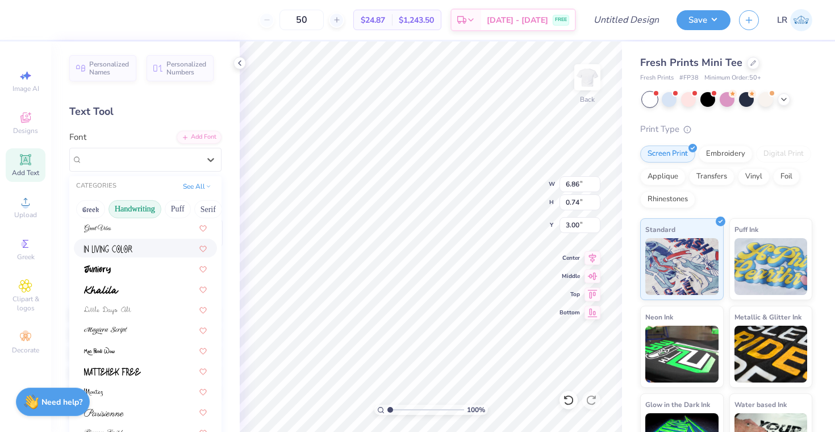
scroll to position [187, 0]
click at [132, 307] on div at bounding box center [145, 307] width 123 height 12
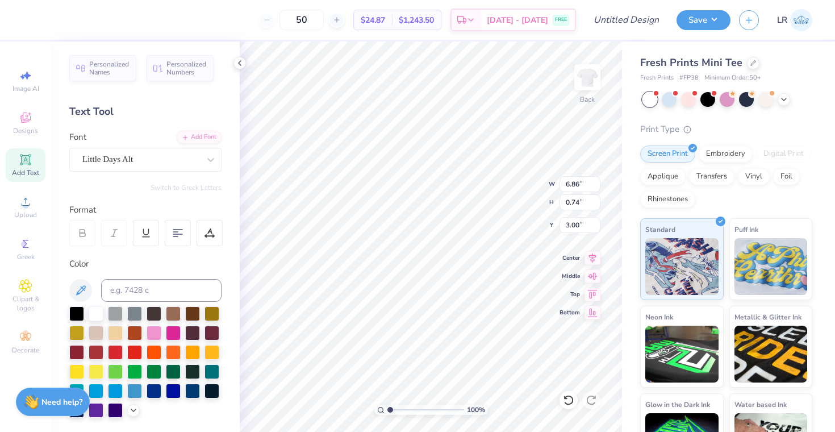
type input "6.03"
type input "0.85"
type input "2.94"
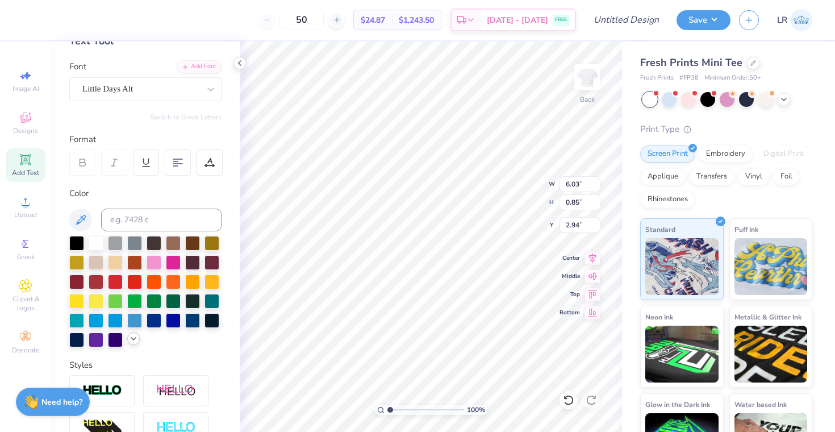
click at [137, 339] on icon at bounding box center [133, 338] width 9 height 9
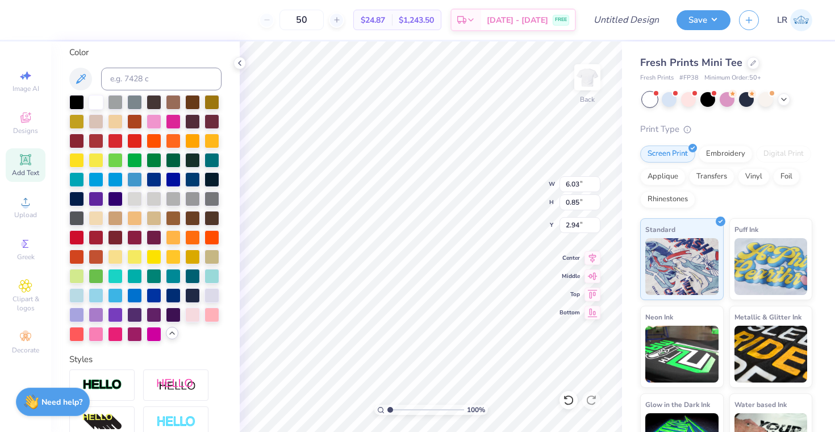
scroll to position [215, 0]
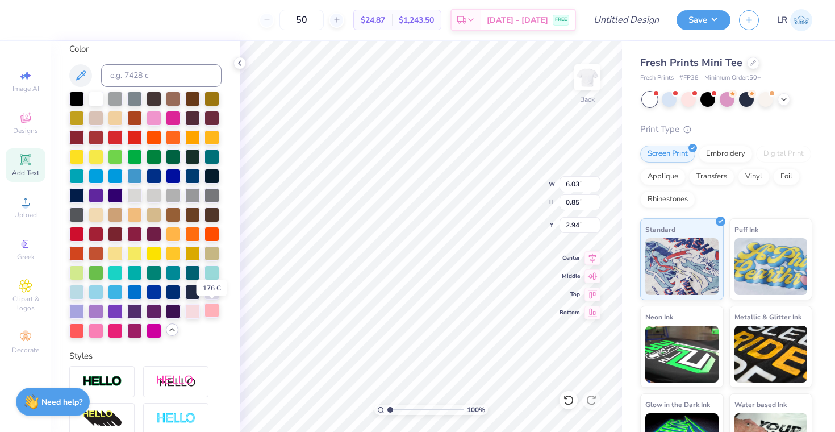
click at [215, 312] on div at bounding box center [211, 310] width 15 height 15
click at [213, 311] on div at bounding box center [211, 310] width 15 height 15
click at [210, 313] on div at bounding box center [211, 310] width 15 height 15
click at [212, 310] on div at bounding box center [211, 310] width 15 height 15
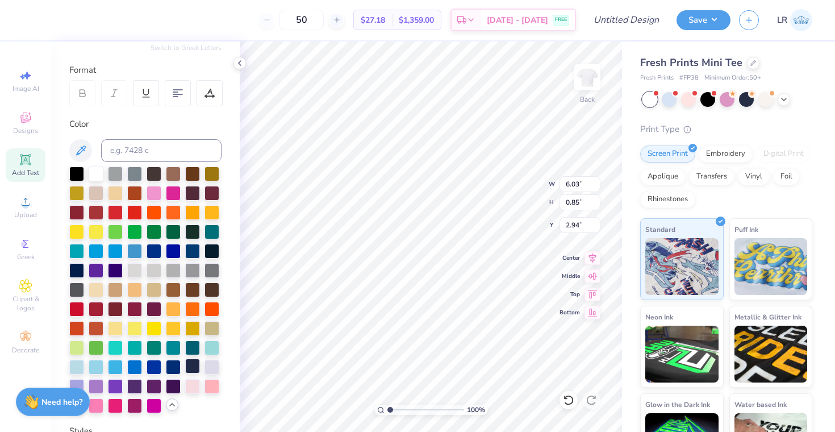
scroll to position [0, 0]
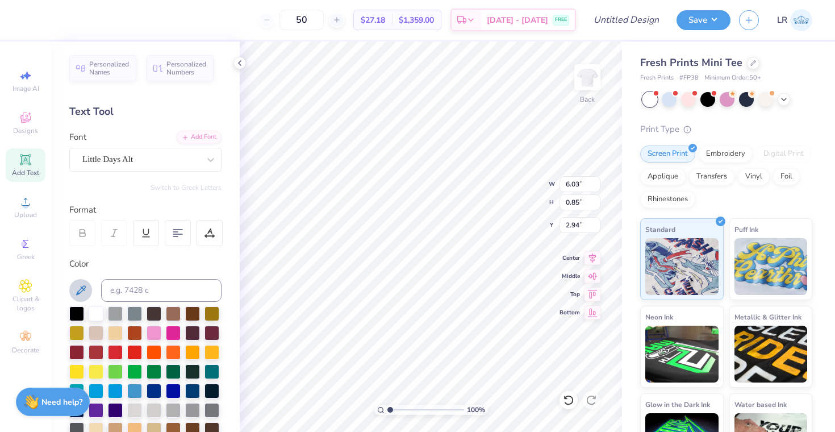
click at [85, 288] on icon at bounding box center [81, 290] width 10 height 10
type input "3.17"
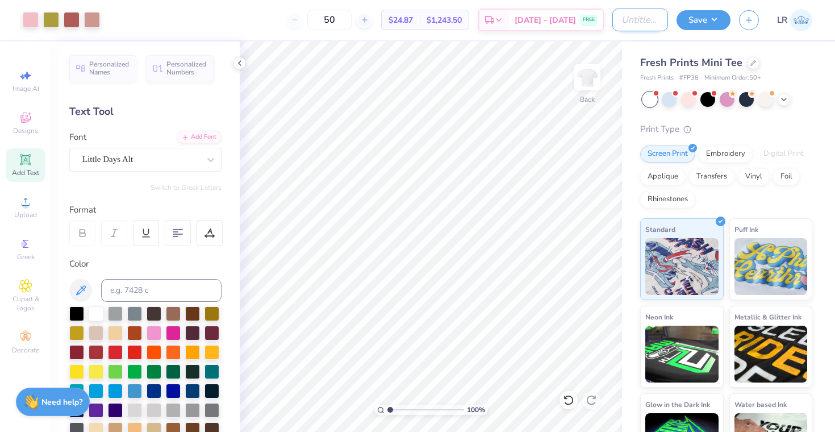
click at [644, 23] on input "Design Title" at bounding box center [640, 20] width 56 height 23
type input "f"
type input "club field hockey mini tee"
click at [708, 12] on button "Save" at bounding box center [703, 19] width 54 height 20
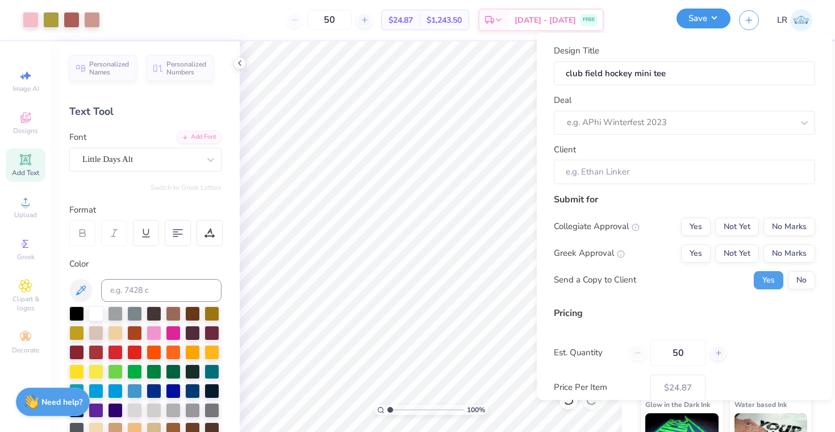
scroll to position [0, 0]
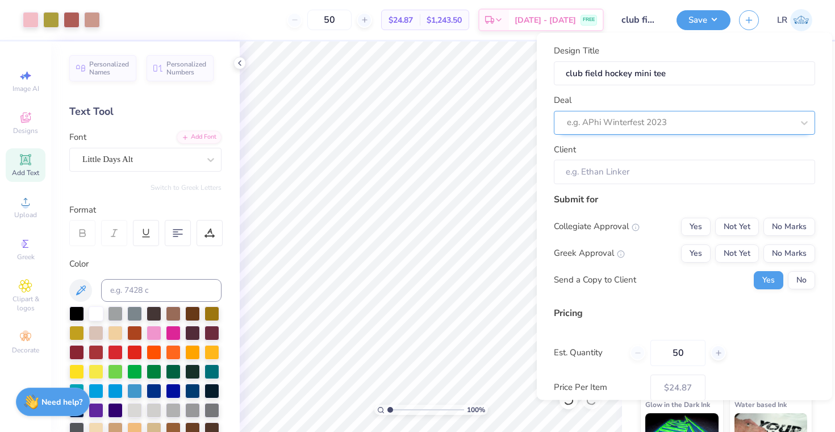
click at [717, 116] on div at bounding box center [680, 122] width 226 height 15
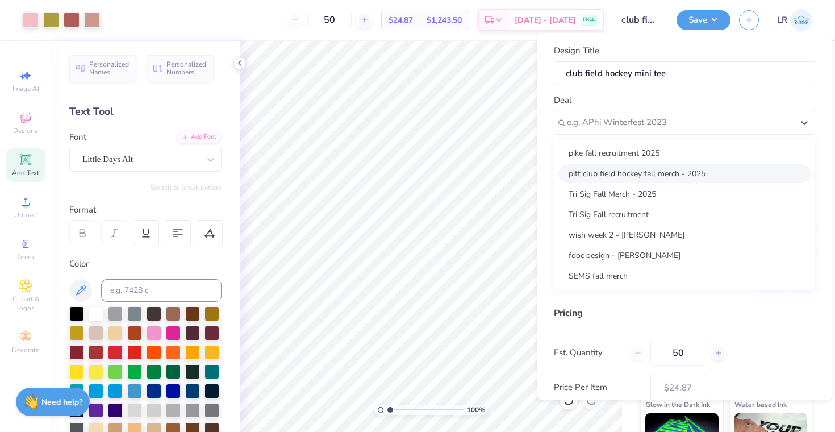
click at [675, 173] on div "pitt club field hockey fall merch - 2025" at bounding box center [684, 173] width 252 height 19
type input "Elizabeth Parker"
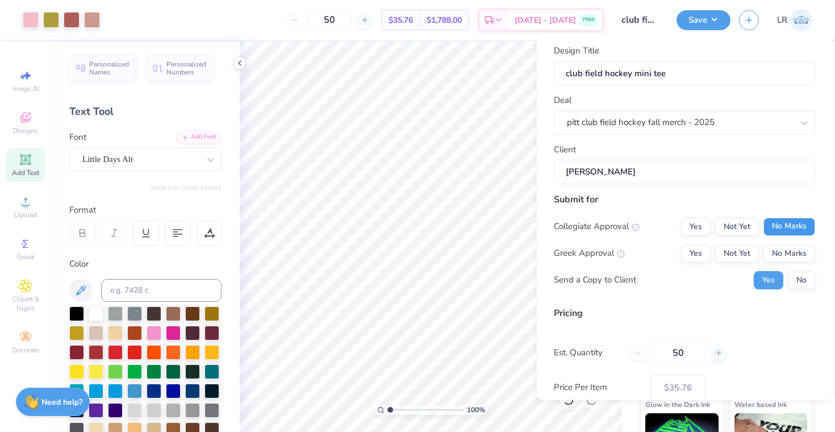
click at [778, 223] on button "No Marks" at bounding box center [789, 226] width 52 height 18
click at [799, 247] on button "No Marks" at bounding box center [789, 253] width 52 height 18
click at [796, 283] on button "No" at bounding box center [801, 279] width 27 height 18
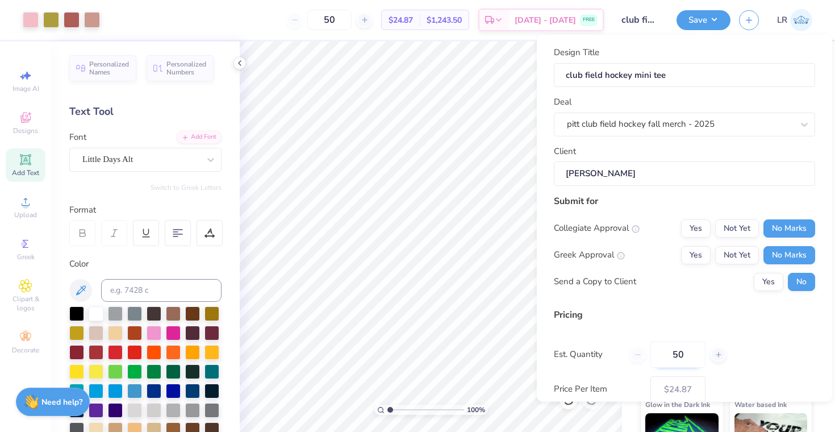
scroll to position [66, 0]
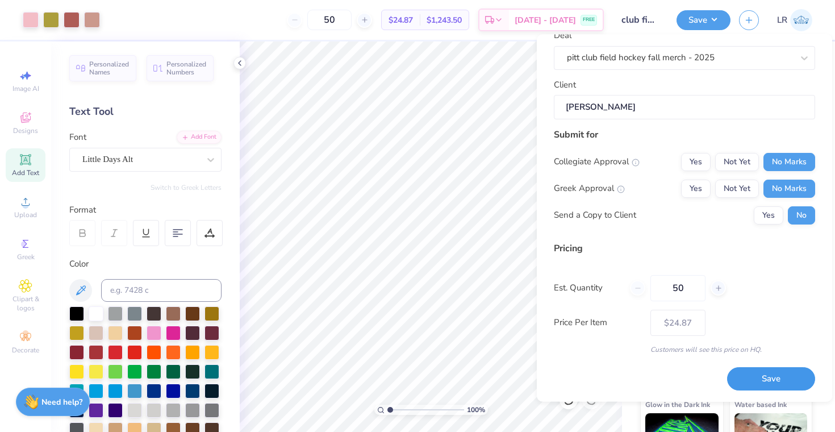
click at [764, 381] on button "Save" at bounding box center [771, 378] width 88 height 23
type input "$24.87"
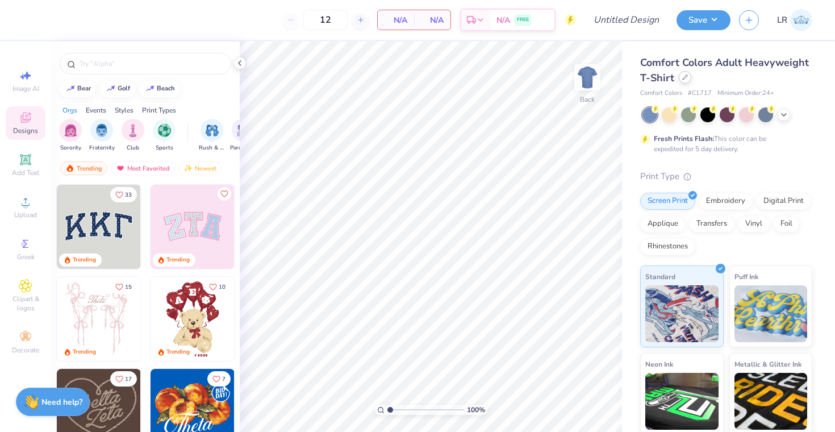
click at [685, 80] on div at bounding box center [685, 77] width 12 height 12
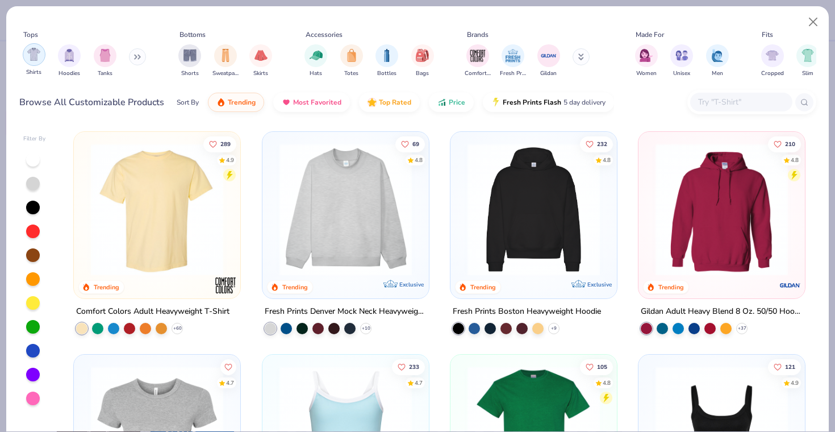
click at [34, 59] on img "filter for Shirts" at bounding box center [33, 54] width 13 height 13
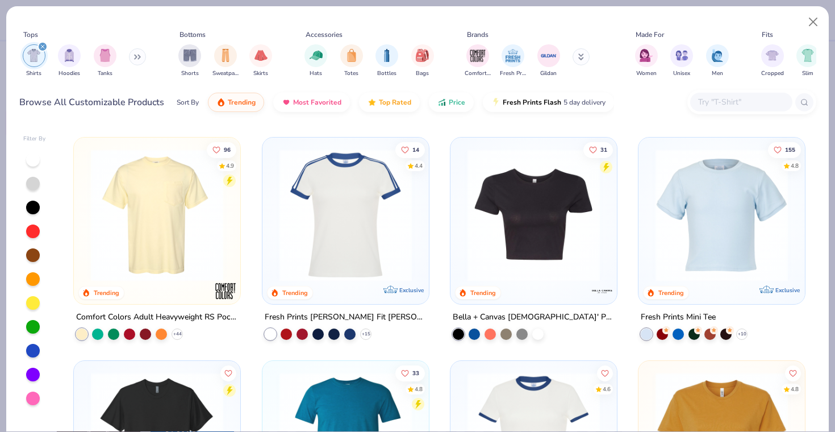
scroll to position [232, 0]
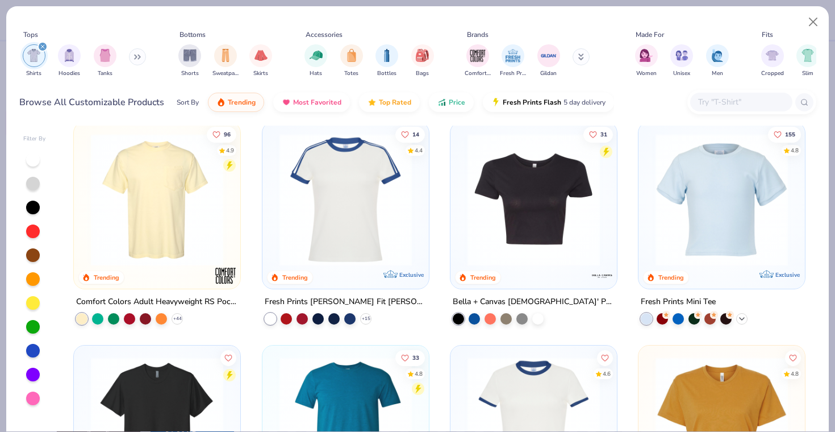
click at [744, 317] on icon at bounding box center [741, 318] width 9 height 9
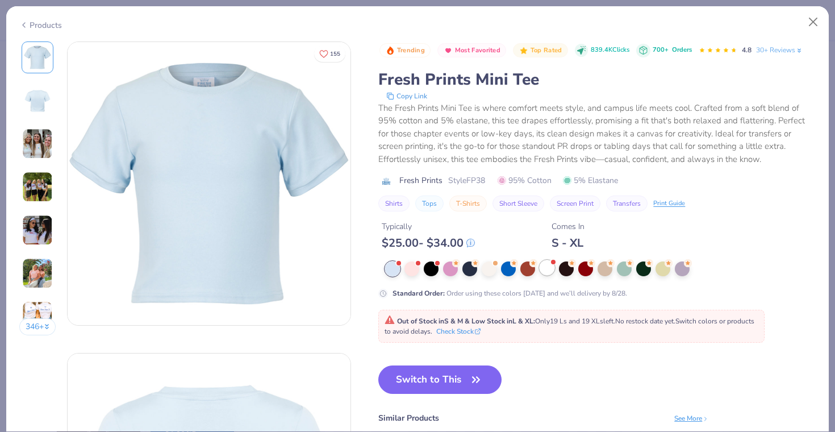
click at [548, 268] on div at bounding box center [547, 267] width 15 height 15
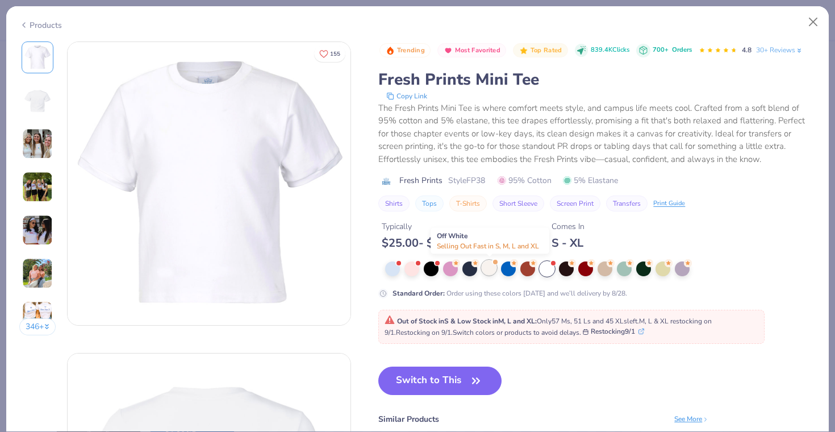
click at [488, 266] on div at bounding box center [489, 267] width 15 height 15
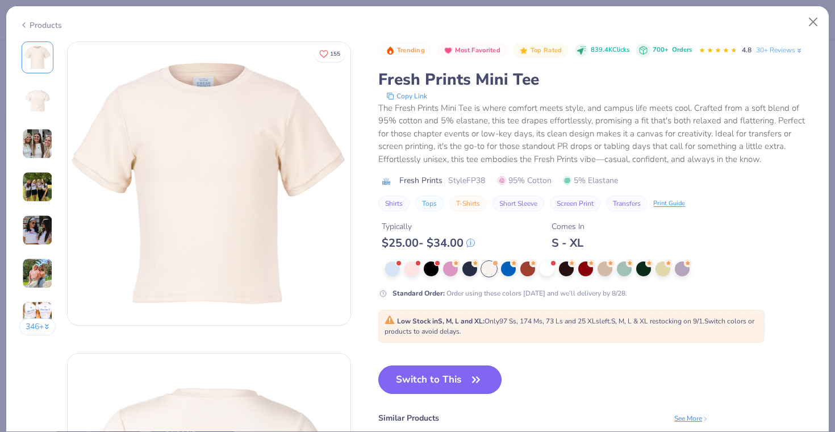
click at [470, 375] on icon "button" at bounding box center [476, 379] width 16 height 16
type input "50"
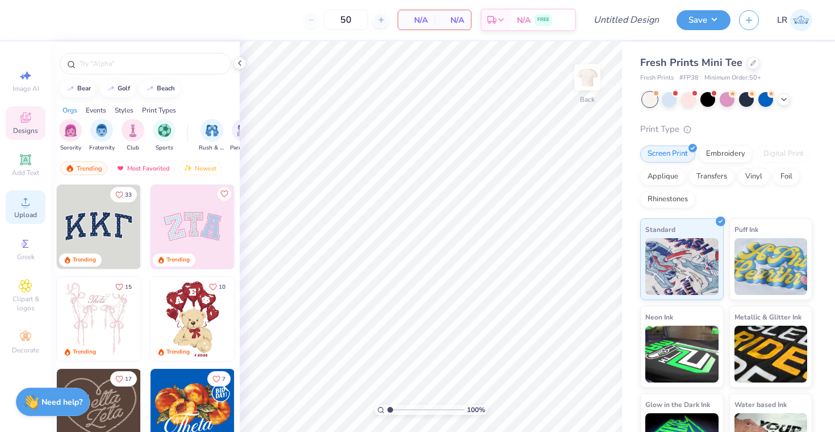
click at [22, 214] on span "Upload" at bounding box center [25, 214] width 23 height 9
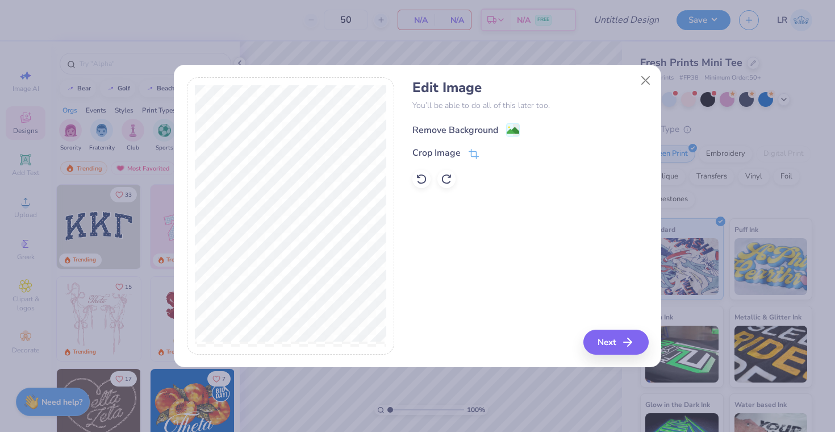
click at [458, 133] on div "Remove Background" at bounding box center [455, 130] width 86 height 14
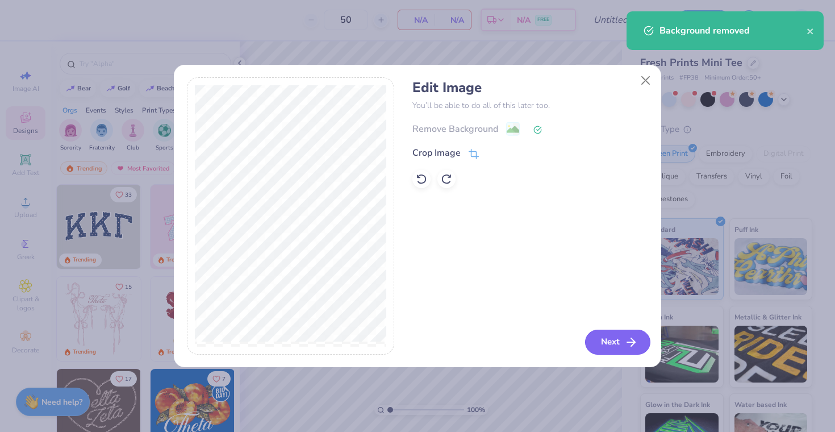
click at [595, 342] on button "Next" at bounding box center [617, 341] width 65 height 25
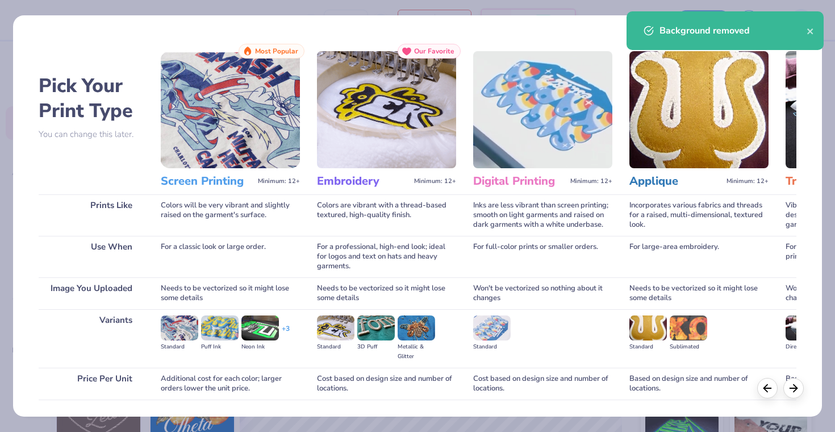
scroll to position [78, 0]
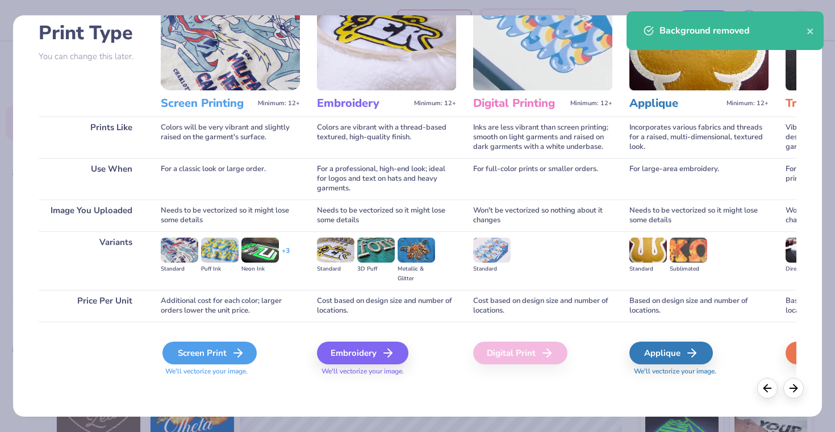
click at [223, 350] on div "Screen Print" at bounding box center [209, 352] width 94 height 23
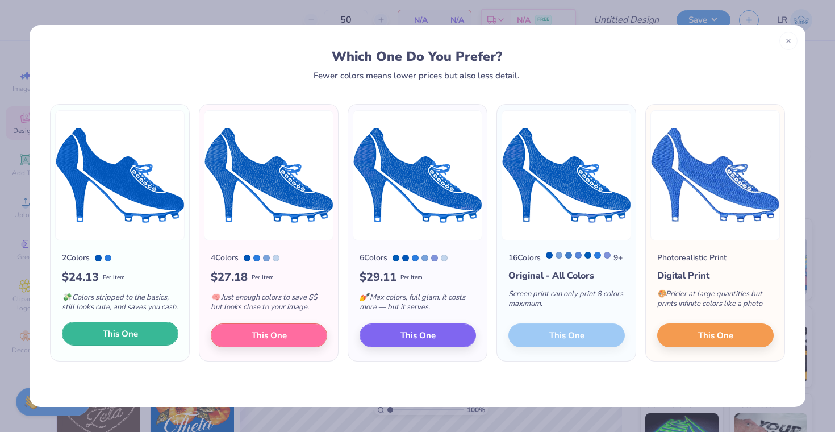
click at [127, 340] on span "This One" at bounding box center [120, 333] width 35 height 13
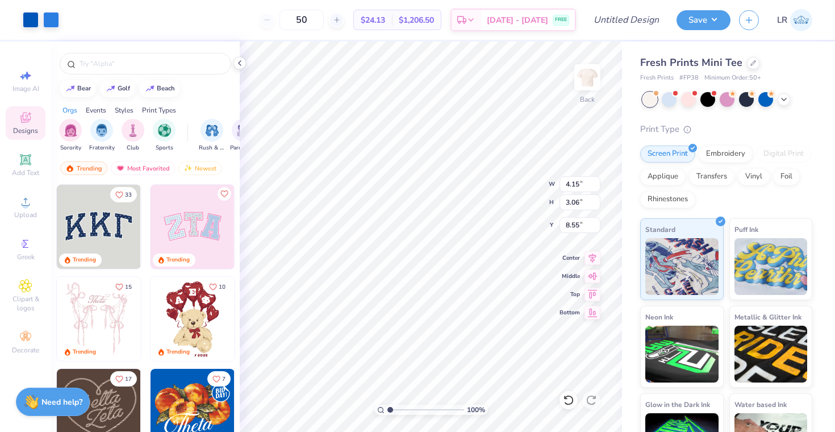
type input "4.15"
type input "3.06"
type input "2.10"
type input "3.24"
type input "2.39"
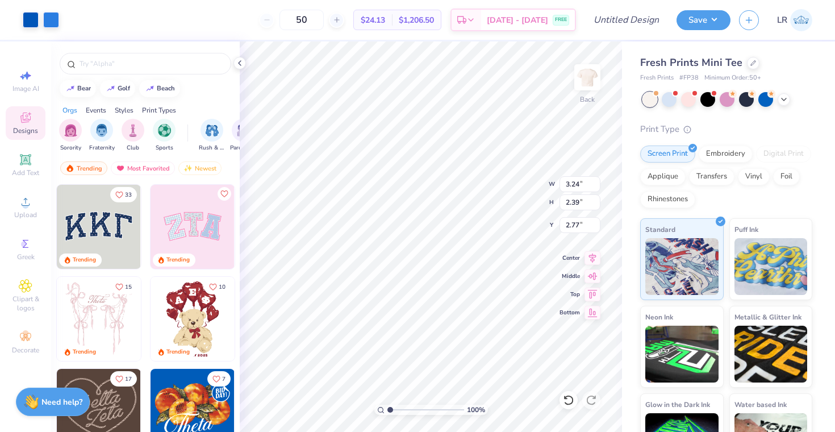
type input "2.17"
click at [28, 156] on icon at bounding box center [25, 159] width 11 height 11
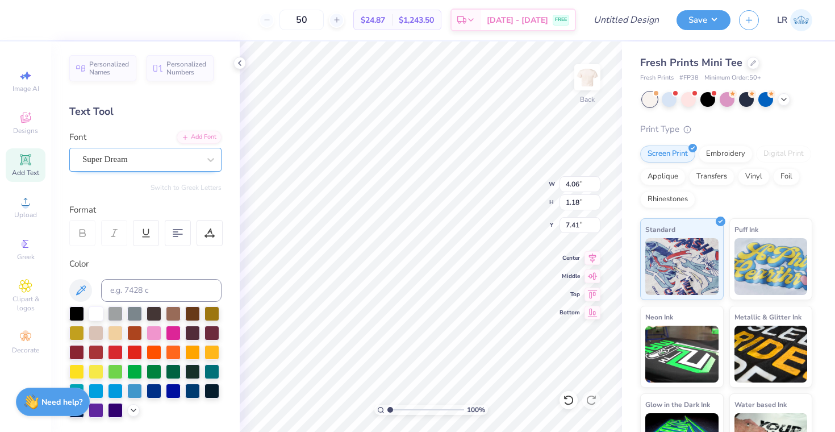
click at [176, 168] on div "Super Dream" at bounding box center [140, 160] width 119 height 18
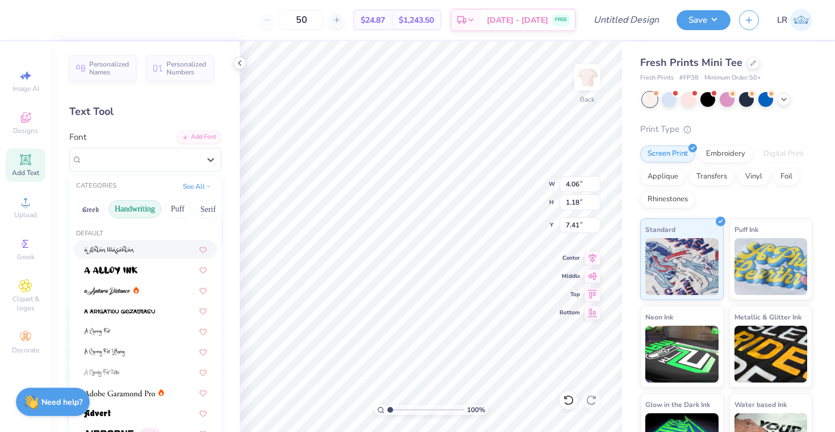
click at [150, 212] on button "Handwriting" at bounding box center [134, 209] width 53 height 18
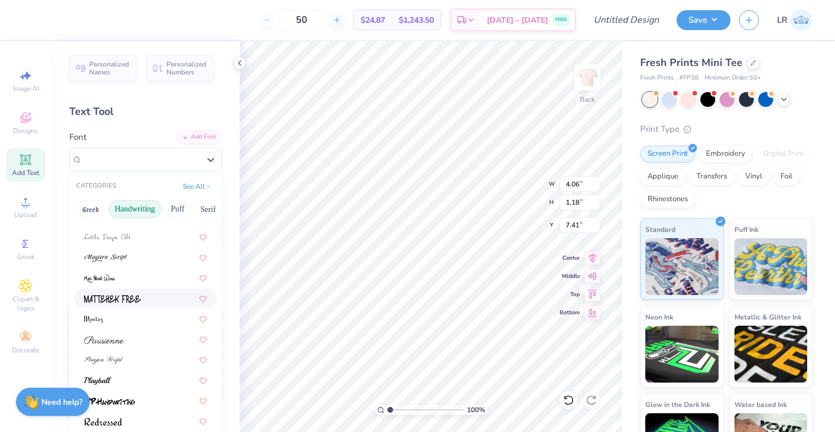
scroll to position [244, 0]
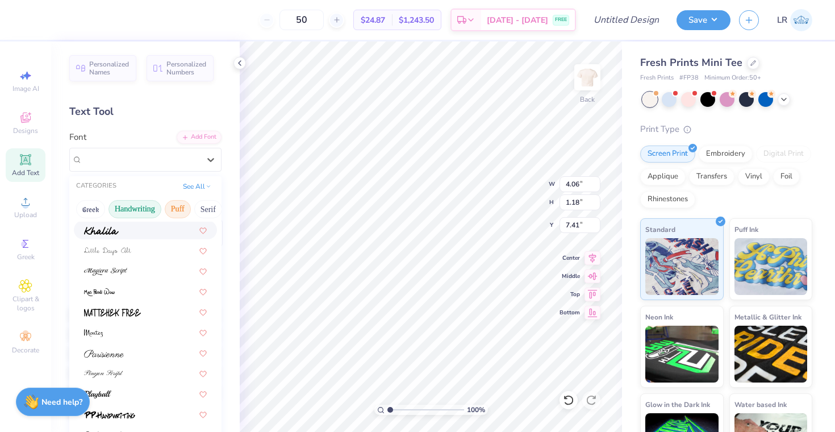
click at [181, 203] on button "Puff" at bounding box center [178, 209] width 26 height 18
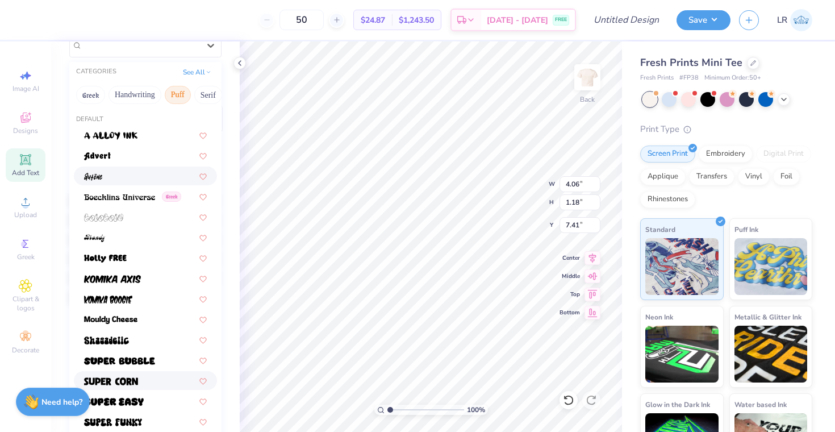
scroll to position [0, 0]
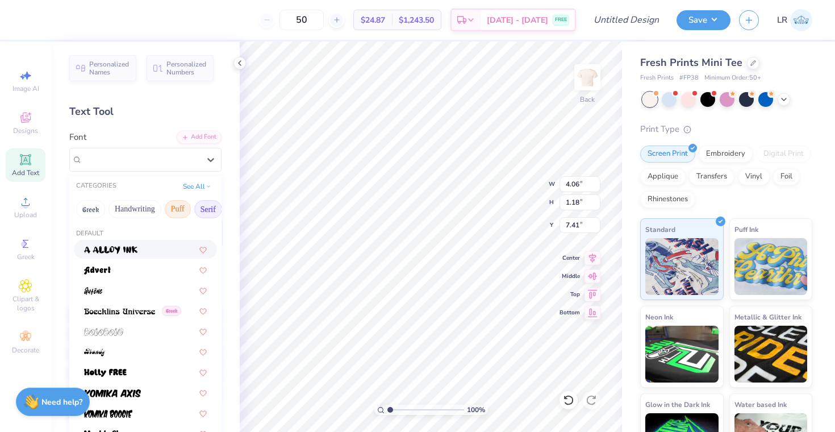
click at [211, 211] on button "Serif" at bounding box center [208, 209] width 28 height 18
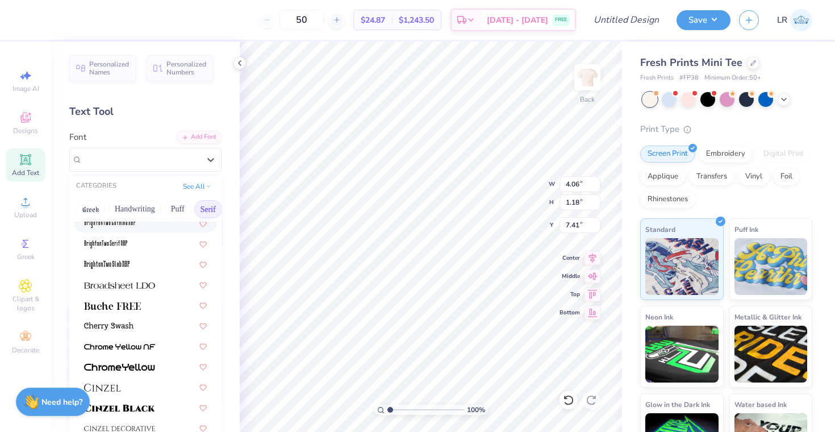
scroll to position [68, 0]
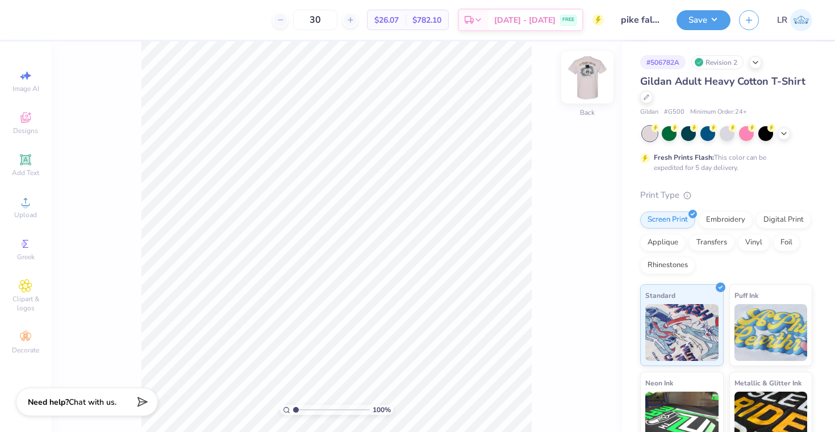
click at [584, 76] on img at bounding box center [587, 77] width 45 height 45
click at [33, 19] on div at bounding box center [31, 19] width 16 height 16
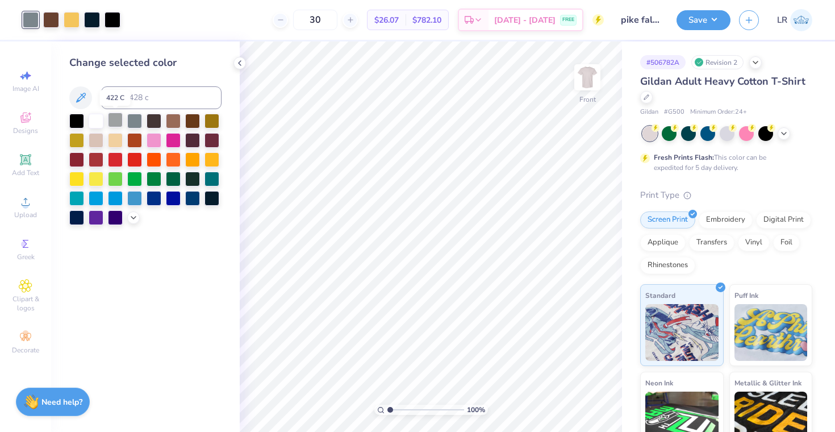
click at [114, 120] on div at bounding box center [115, 119] width 15 height 15
click at [95, 20] on div at bounding box center [92, 19] width 16 height 16
click at [77, 120] on div at bounding box center [76, 119] width 15 height 15
click at [194, 264] on div "Change selected color" at bounding box center [145, 236] width 189 height 390
click at [336, 24] on input "30" at bounding box center [315, 20] width 44 height 20
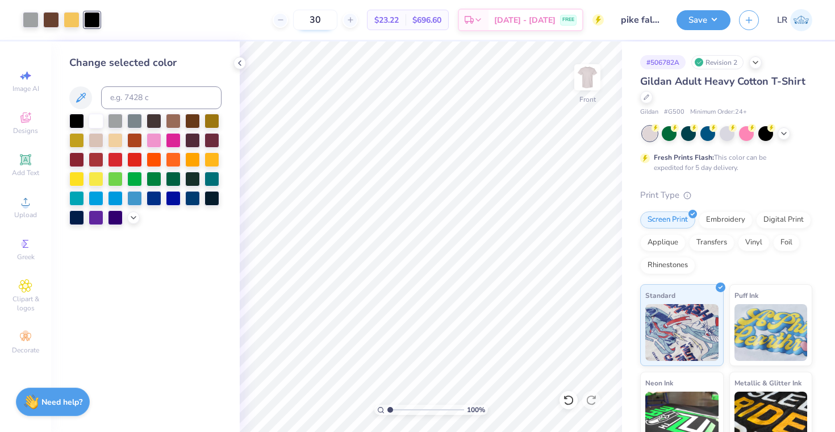
type input "3"
type input "40"
click at [589, 72] on img at bounding box center [587, 77] width 45 height 45
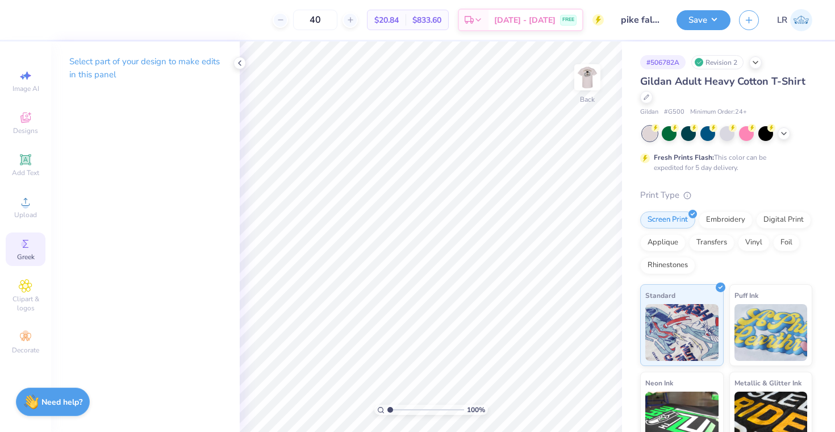
click at [25, 244] on circle at bounding box center [24, 244] width 6 height 6
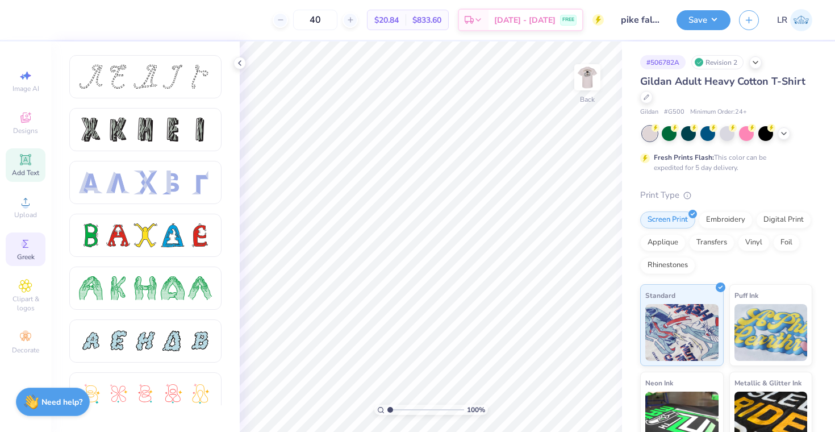
click at [26, 165] on icon at bounding box center [26, 160] width 14 height 14
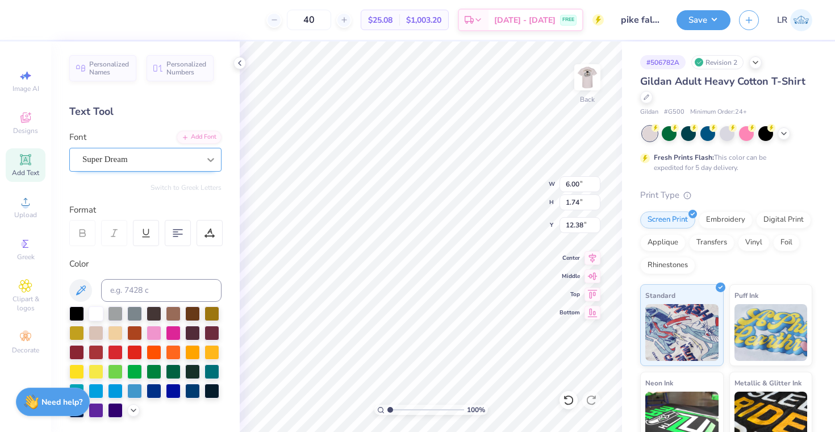
click at [209, 165] on div at bounding box center [210, 159] width 20 height 20
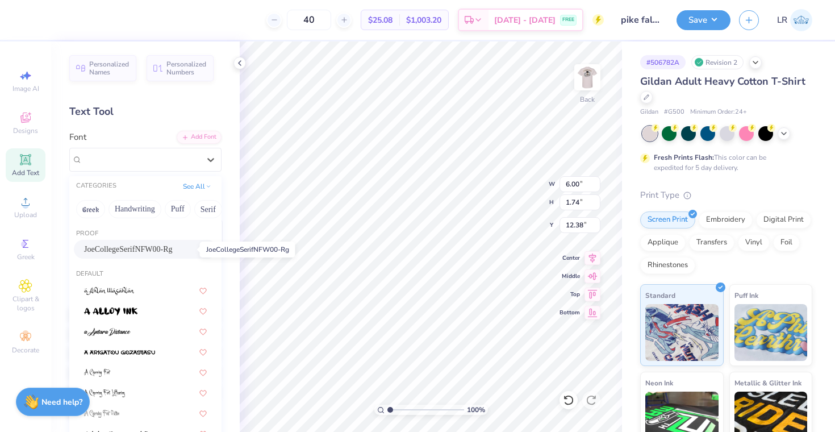
click at [163, 249] on span "JoeCollegeSerifNFW00-Rg" at bounding box center [128, 249] width 89 height 12
type input "6.39"
type input "1.95"
type input "12.27"
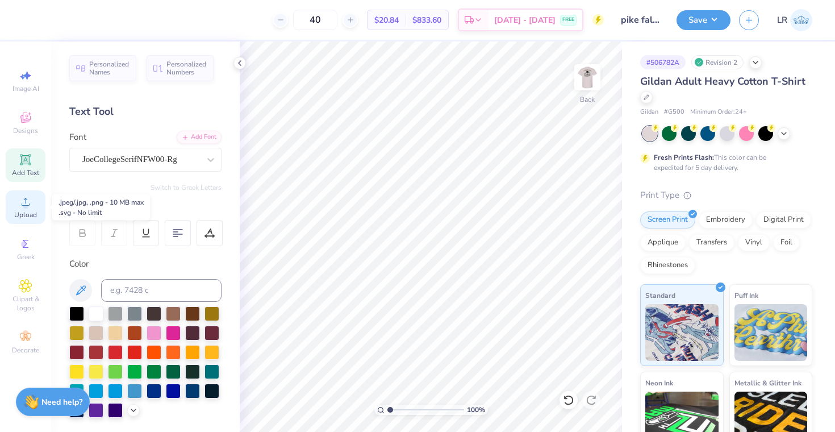
click at [26, 201] on icon at bounding box center [26, 202] width 14 height 14
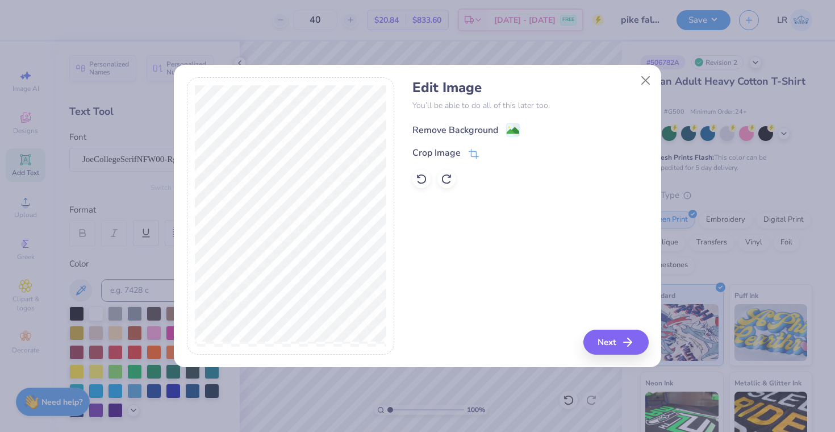
click at [462, 133] on div "Remove Background" at bounding box center [455, 130] width 86 height 14
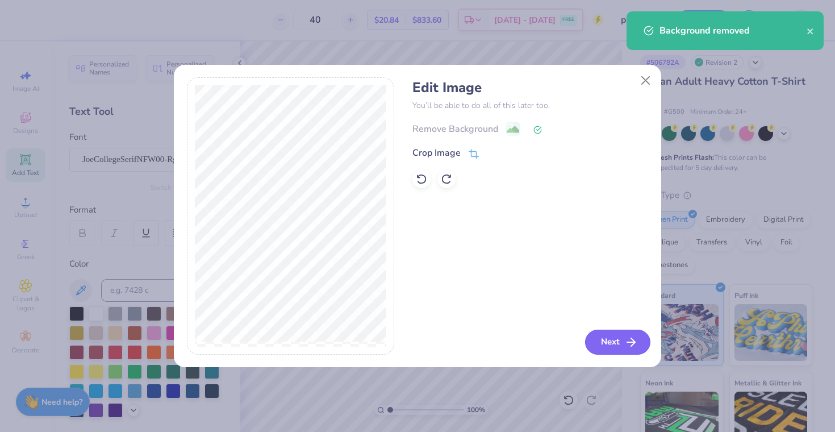
click at [613, 342] on button "Next" at bounding box center [617, 341] width 65 height 25
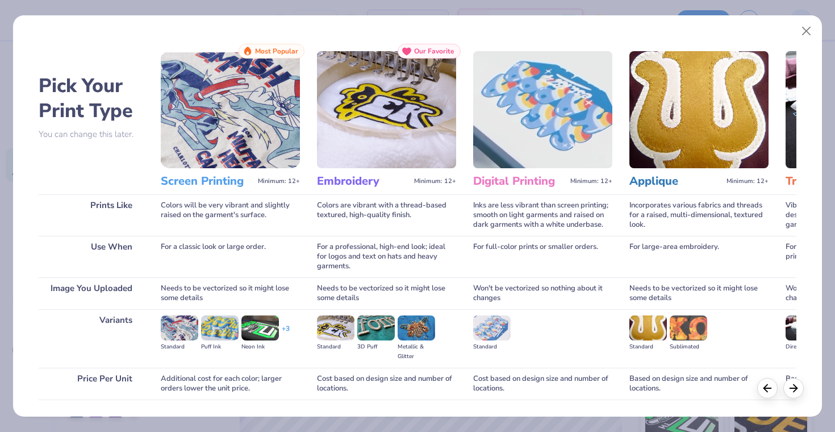
scroll to position [78, 0]
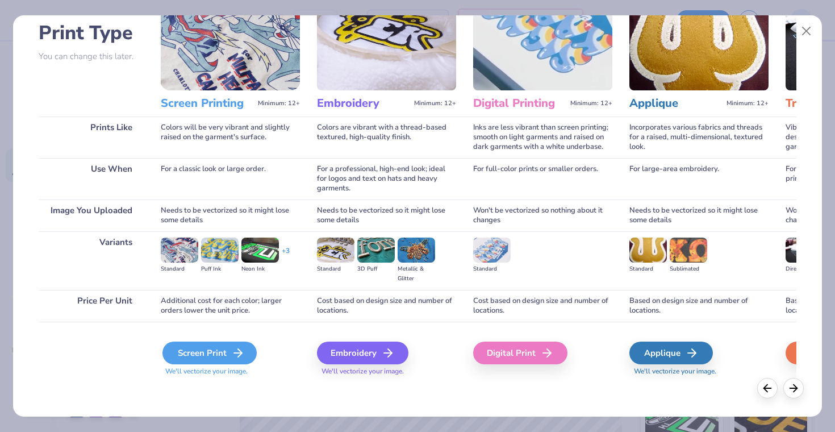
click at [211, 361] on div "Screen Print" at bounding box center [209, 352] width 94 height 23
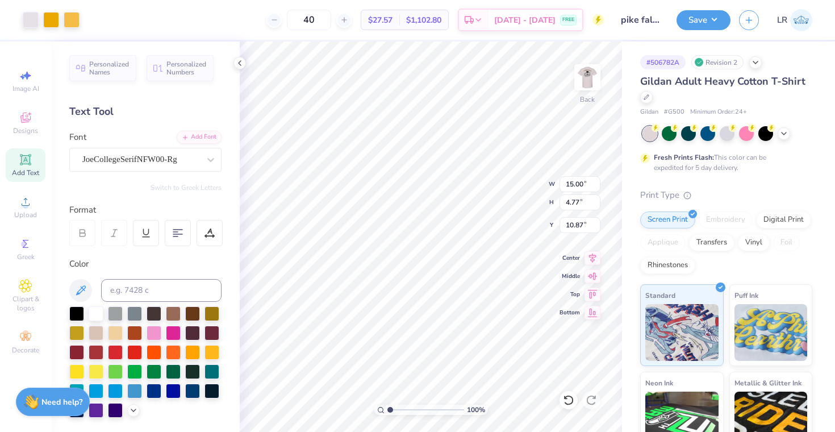
type input "4.86"
type input "1.55"
type input "3.64"
click at [52, 20] on div at bounding box center [51, 19] width 16 height 16
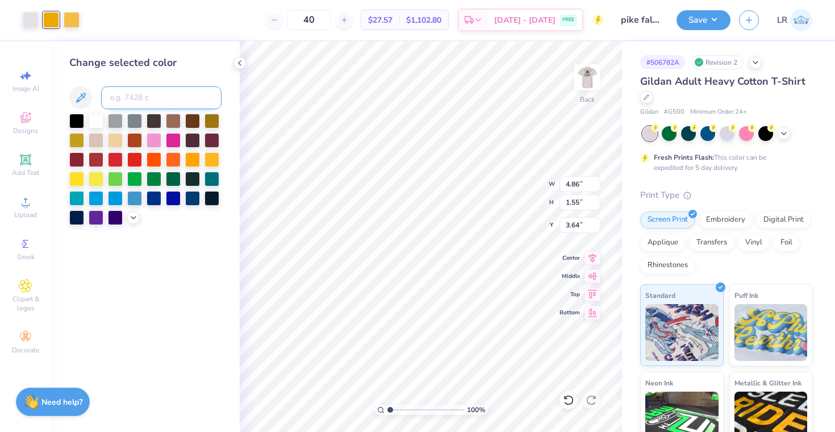
click at [132, 97] on input at bounding box center [161, 97] width 120 height 23
type input "142"
click at [30, 20] on div at bounding box center [31, 19] width 16 height 16
click at [136, 94] on input at bounding box center [161, 97] width 120 height 23
type input "142"
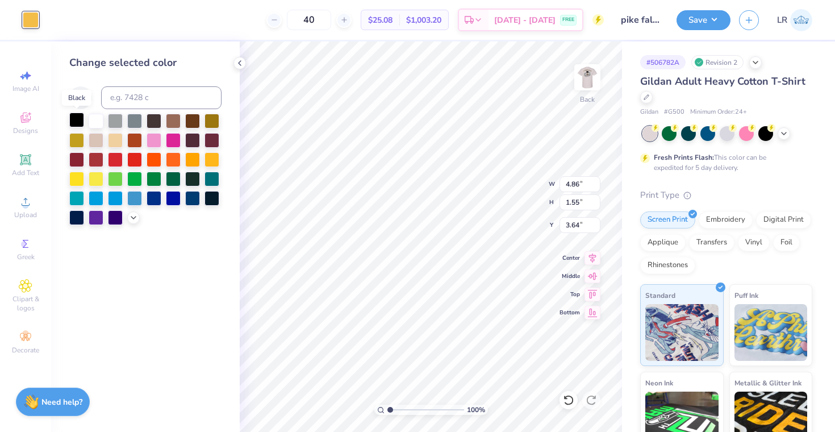
click at [78, 120] on div at bounding box center [76, 119] width 15 height 15
type input "3.71"
type input "3.77"
type input "1.20"
type input "4.19"
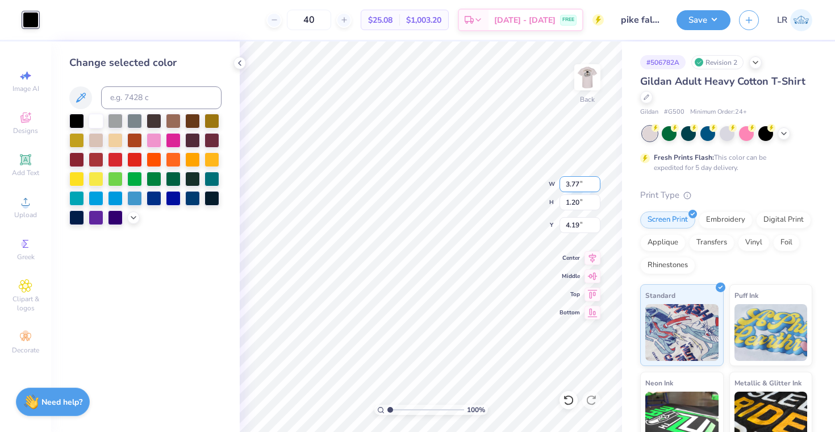
type input "3.41"
type input "1.08"
type input "4.13"
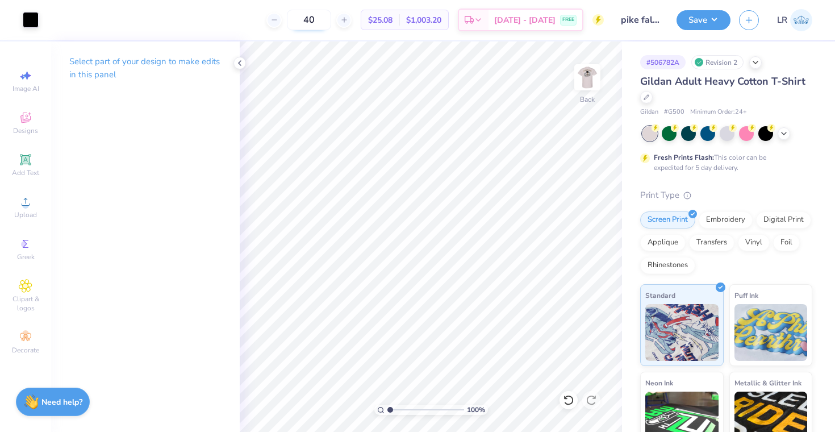
click at [331, 16] on input "40" at bounding box center [309, 20] width 44 height 20
type input "4"
click at [241, 64] on icon at bounding box center [239, 63] width 9 height 9
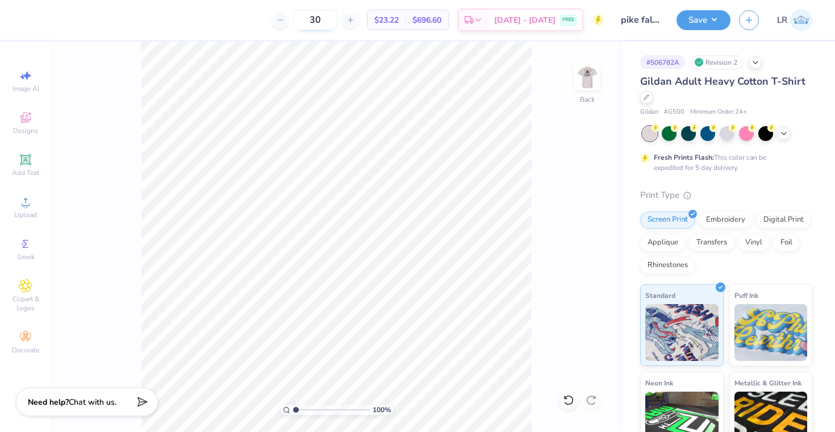
click at [337, 23] on input "30" at bounding box center [315, 20] width 44 height 20
type input "3"
type input "40"
click at [690, 30] on div "Save" at bounding box center [703, 20] width 54 height 20
click at [693, 23] on button "Save" at bounding box center [703, 19] width 54 height 20
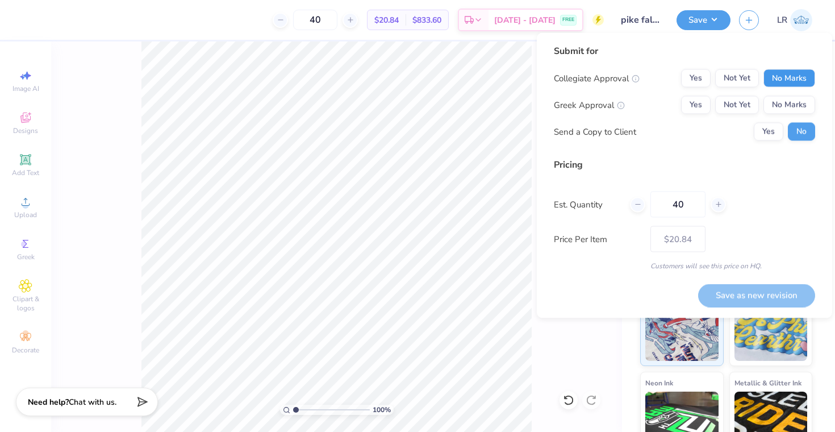
click at [786, 79] on button "No Marks" at bounding box center [789, 78] width 52 height 18
click at [702, 100] on button "Yes" at bounding box center [696, 105] width 30 height 18
click at [760, 300] on button "Save as new revision" at bounding box center [756, 294] width 117 height 23
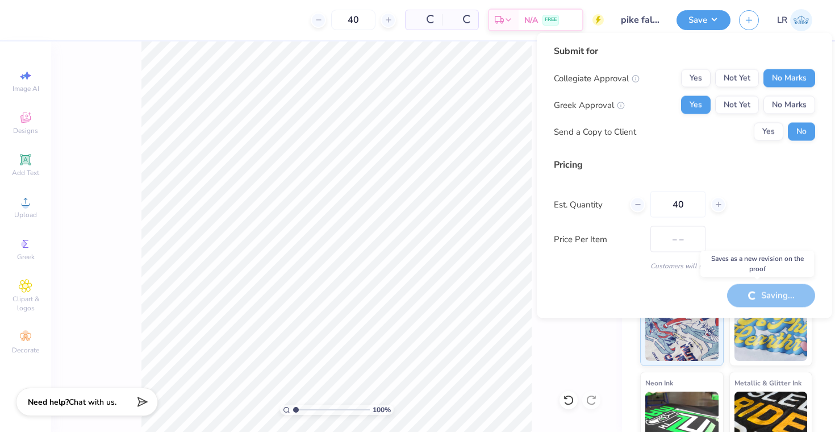
type input "$20.84"
